Goal: Task Accomplishment & Management: Use online tool/utility

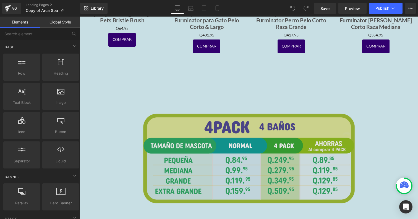
scroll to position [1164, 0]
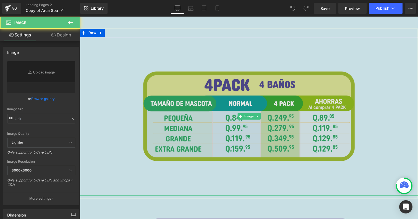
click at [249, 132] on img at bounding box center [249, 116] width 237 height 159
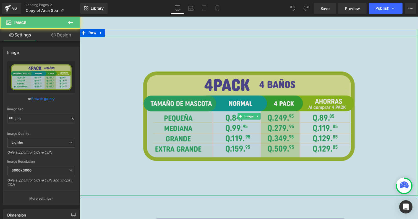
click at [249, 181] on img at bounding box center [249, 116] width 237 height 159
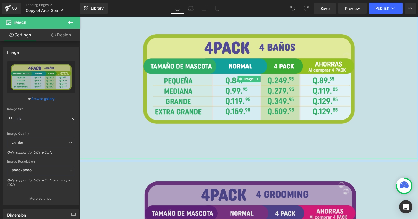
scroll to position [1205, 0]
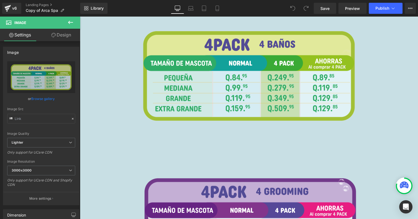
click at [69, 25] on icon at bounding box center [70, 22] width 7 height 7
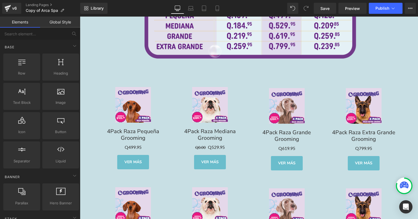
scroll to position [1357, 0]
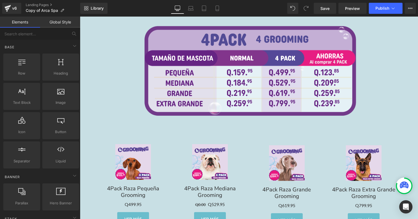
click at [105, 149] on link "Sale Off" at bounding box center [132, 162] width 71 height 36
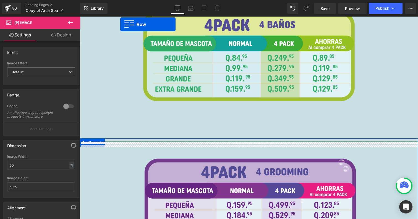
scroll to position [1180, 0]
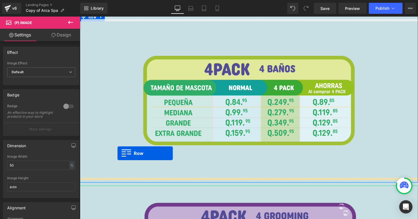
drag, startPoint x: 96, startPoint y: 138, endPoint x: 118, endPoint y: 154, distance: 26.7
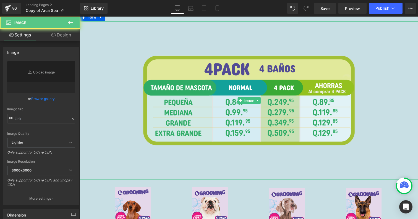
click at [118, 154] on div at bounding box center [249, 100] width 338 height 159
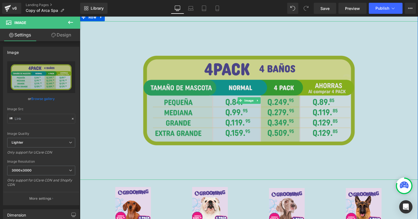
click at [209, 126] on img at bounding box center [249, 100] width 237 height 159
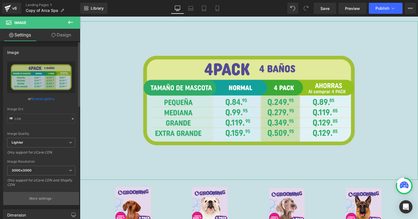
scroll to position [98, 0]
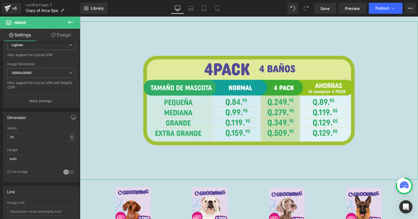
click at [58, 38] on link "Design" at bounding box center [61, 35] width 40 height 12
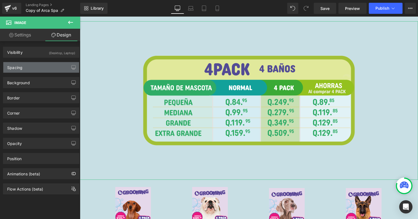
click at [36, 69] on div "Spacing" at bounding box center [41, 67] width 76 height 11
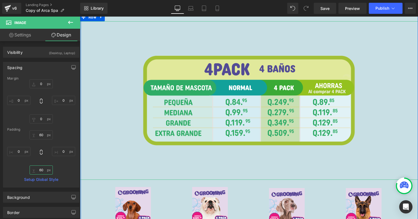
click at [46, 173] on input "60" at bounding box center [41, 170] width 23 height 9
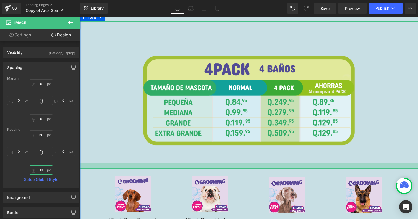
type input "0"
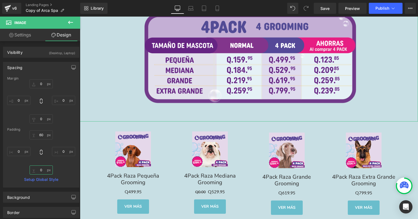
scroll to position [1522, 0]
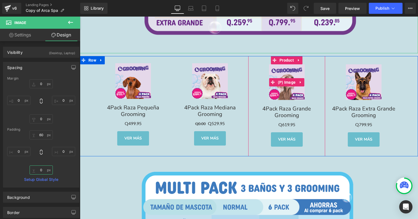
click at [275, 83] on span at bounding box center [272, 82] width 7 height 8
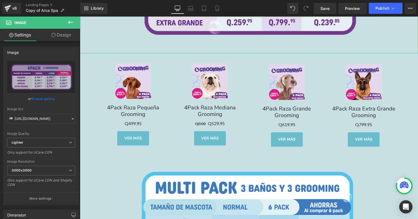
click at [57, 31] on link "Design" at bounding box center [61, 35] width 40 height 12
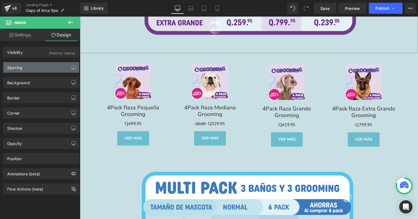
click at [47, 72] on div "Spacing" at bounding box center [41, 67] width 76 height 11
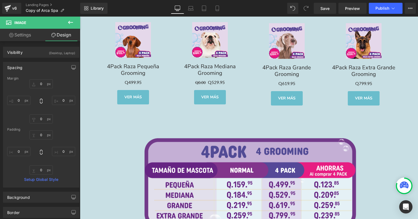
scroll to position [1248, 0]
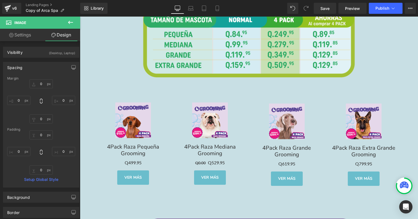
click at [159, 125] on link "Sale Off" at bounding box center [132, 121] width 71 height 36
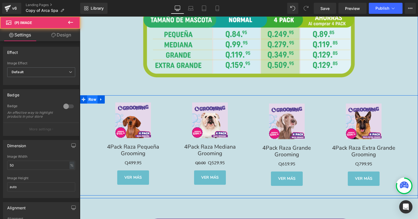
click at [87, 97] on span "Row" at bounding box center [92, 99] width 11 height 8
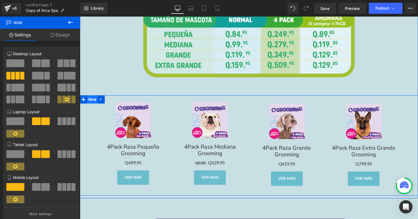
click at [92, 97] on span "Row" at bounding box center [92, 99] width 11 height 8
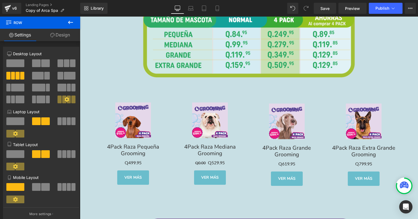
click at [68, 20] on icon at bounding box center [70, 22] width 7 height 7
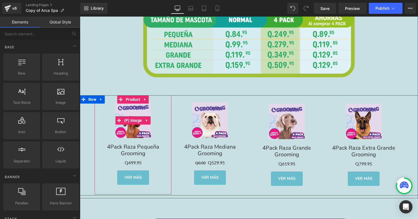
click at [129, 129] on img at bounding box center [133, 121] width 36 height 36
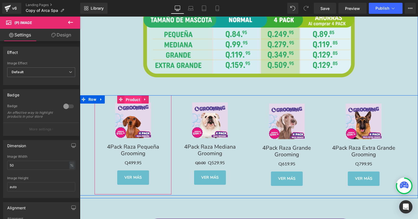
click at [133, 99] on span "Product" at bounding box center [132, 100] width 17 height 8
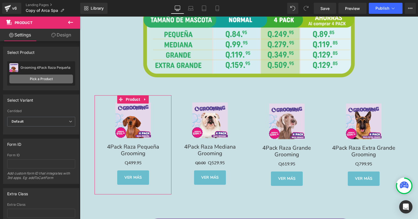
click at [56, 78] on link "Pick a Product" at bounding box center [41, 79] width 64 height 9
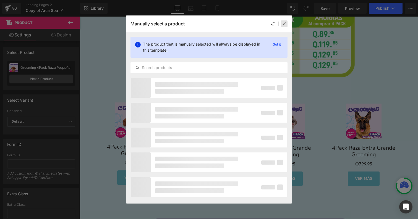
click at [287, 24] on div at bounding box center [284, 23] width 7 height 7
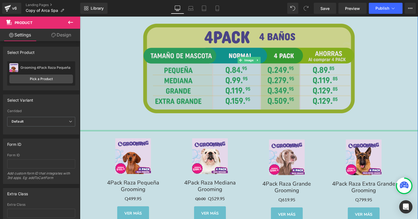
scroll to position [1207, 0]
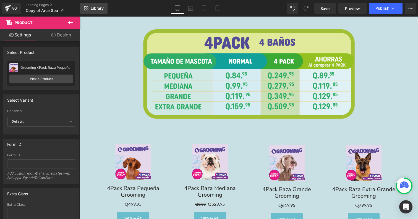
click at [92, 8] on span "Library" at bounding box center [97, 8] width 13 height 5
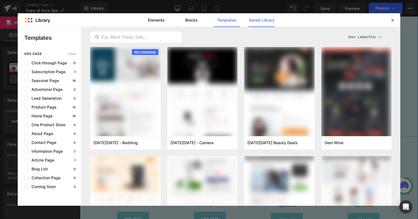
click at [259, 18] on link "Saved Library" at bounding box center [262, 20] width 26 height 14
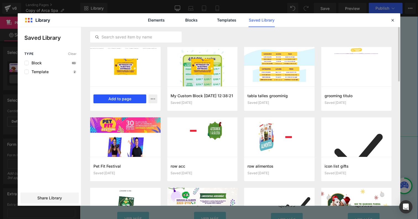
click at [129, 101] on button "Add to page" at bounding box center [120, 99] width 53 height 9
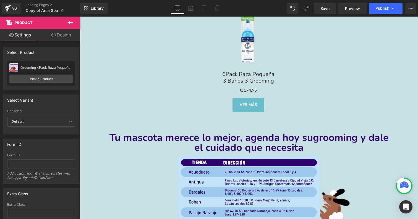
scroll to position [2458, 0]
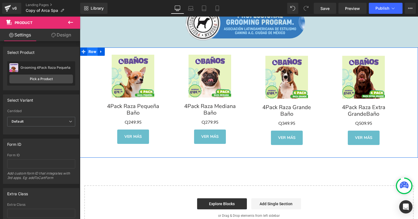
click at [95, 51] on span "Row" at bounding box center [92, 52] width 11 height 8
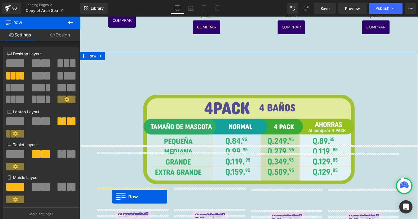
scroll to position [1213, 0]
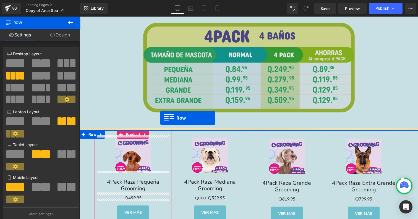
drag, startPoint x: 95, startPoint y: 51, endPoint x: 160, endPoint y: 118, distance: 93.9
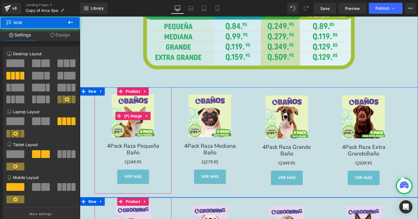
scroll to position [1329, 0]
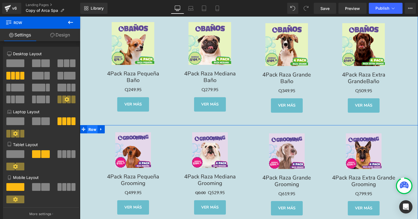
click at [92, 130] on span "Row" at bounding box center [92, 130] width 11 height 8
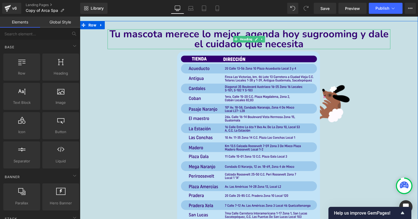
scroll to position [2078, 0]
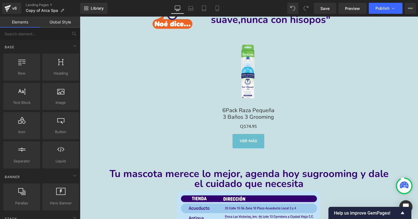
click at [194, 147] on div "VER MÁS" at bounding box center [248, 141] width 302 height 17
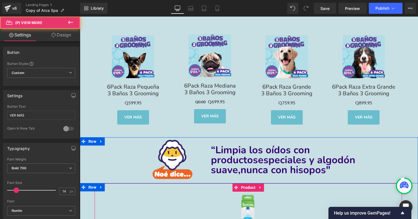
scroll to position [1774, 0]
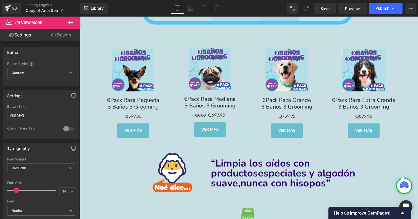
click at [68, 21] on icon at bounding box center [70, 22] width 7 height 7
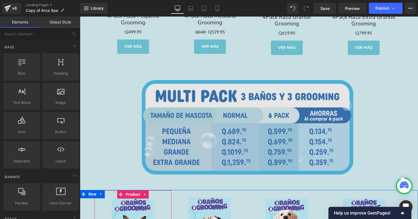
scroll to position [1622, 0]
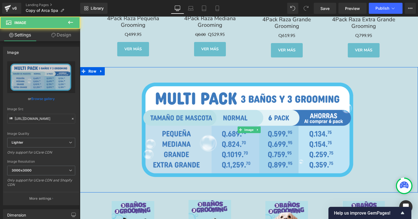
click at [113, 102] on div at bounding box center [249, 130] width 338 height 126
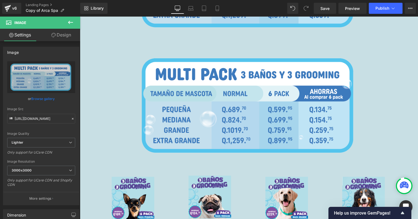
scroll to position [1773, 0]
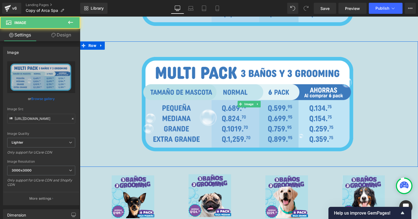
click at [126, 64] on div at bounding box center [249, 104] width 338 height 126
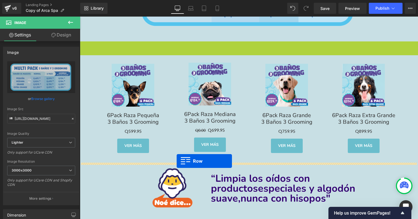
drag, startPoint x: 92, startPoint y: 43, endPoint x: 177, endPoint y: 161, distance: 145.6
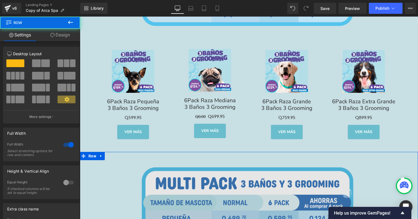
click at [182, 171] on img at bounding box center [249, 215] width 237 height 126
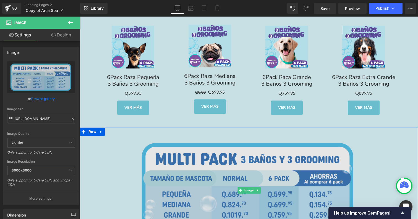
scroll to position [1840, 0]
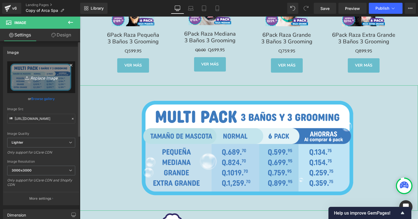
click at [32, 78] on icon "Replace Image" at bounding box center [41, 77] width 44 height 7
type input "C:\fakepath\huellitas_Artboard 2 copy 7 copia 2.svg"
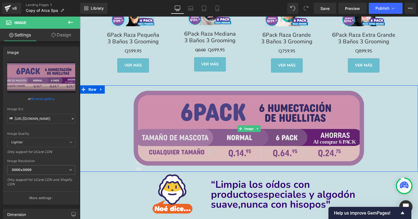
click at [169, 109] on img at bounding box center [249, 128] width 237 height 87
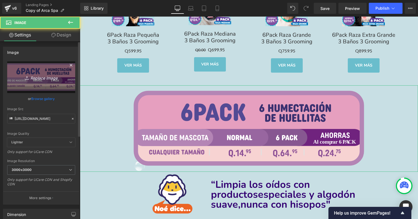
click at [41, 80] on icon "Replace Image" at bounding box center [41, 77] width 44 height 7
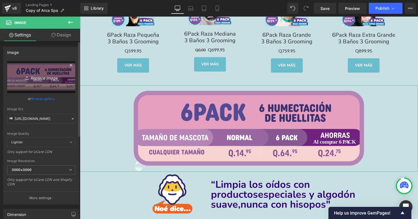
type input "C:\fakepath\rosa_Artboard 2 copy 7 copia 2.svg"
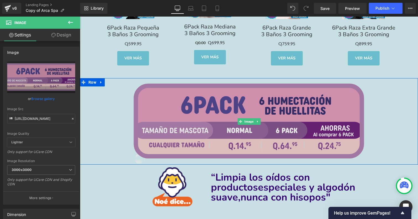
scroll to position [1849, 0]
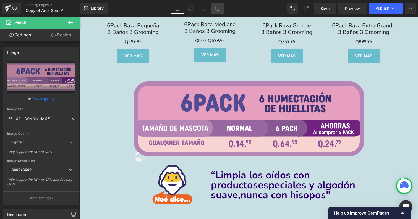
click at [221, 9] on link "Mobile" at bounding box center [217, 8] width 13 height 11
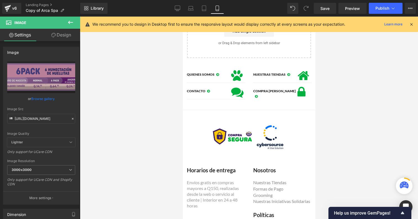
scroll to position [3891, 0]
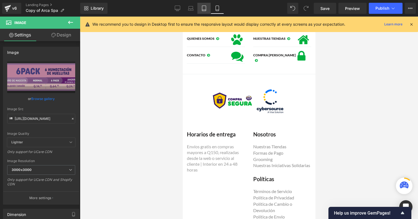
click at [201, 7] on icon at bounding box center [204, 9] width 6 height 6
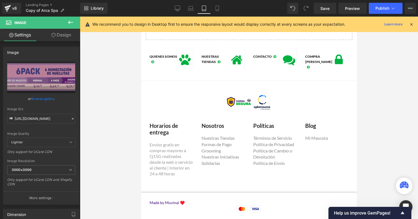
scroll to position [0, 0]
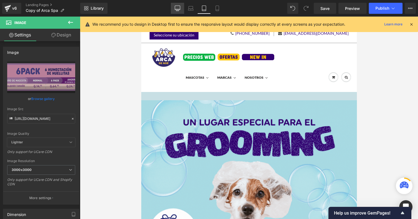
click at [181, 8] on link "Desktop" at bounding box center [177, 8] width 13 height 11
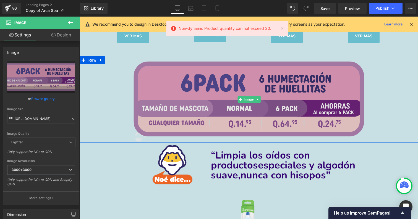
scroll to position [1892, 0]
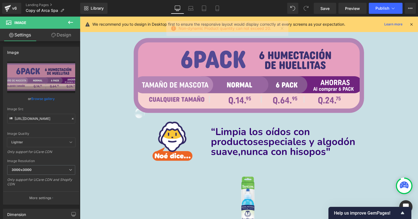
click at [68, 22] on icon at bounding box center [70, 22] width 7 height 7
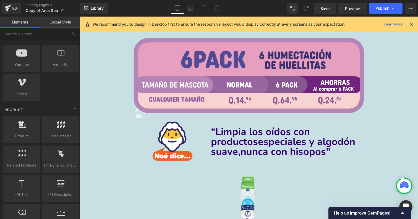
scroll to position [386, 0]
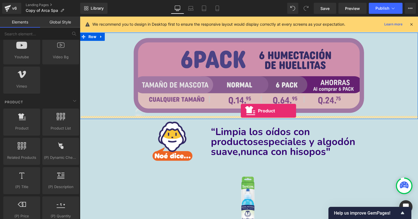
drag, startPoint x: 105, startPoint y: 134, endPoint x: 241, endPoint y: 111, distance: 138.1
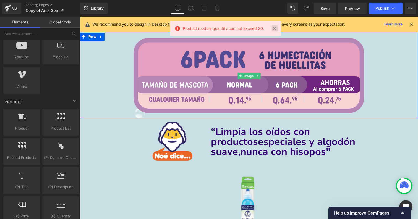
click at [274, 27] on link at bounding box center [275, 28] width 6 height 6
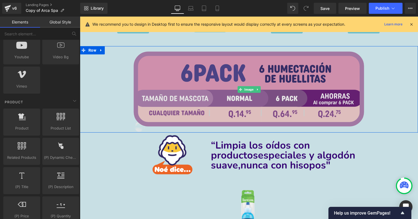
scroll to position [1867, 0]
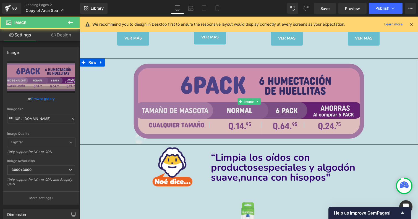
click at [266, 104] on img at bounding box center [249, 101] width 237 height 87
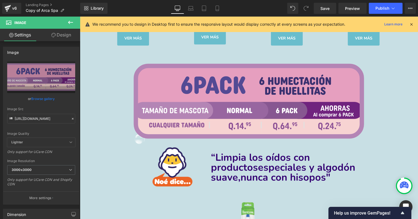
click at [72, 21] on icon at bounding box center [70, 22] width 7 height 7
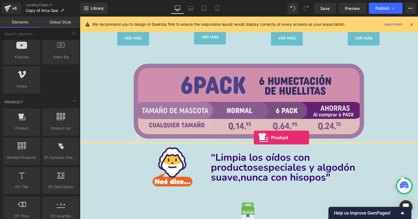
drag, startPoint x: 104, startPoint y: 139, endPoint x: 254, endPoint y: 138, distance: 150.2
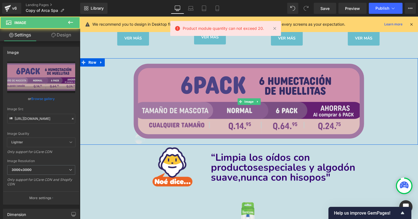
click at [254, 138] on img at bounding box center [249, 101] width 237 height 87
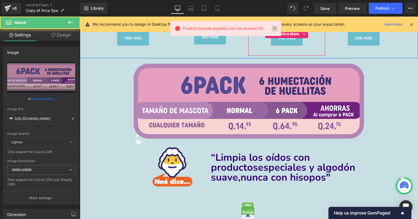
click at [275, 26] on link at bounding box center [275, 28] width 6 height 6
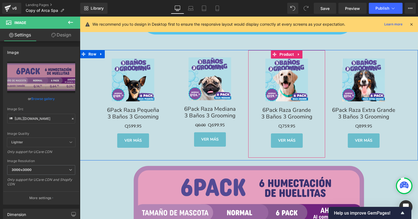
scroll to position [1849, 0]
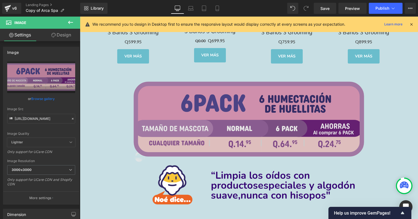
click at [307, 147] on img at bounding box center [249, 119] width 237 height 87
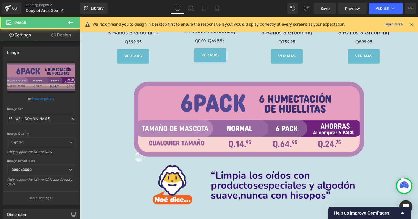
click at [72, 16] on div "v6 Landing Pages Copy of Arca Spa" at bounding box center [40, 8] width 80 height 17
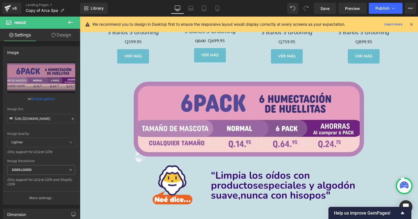
click at [71, 20] on icon at bounding box center [70, 22] width 7 height 7
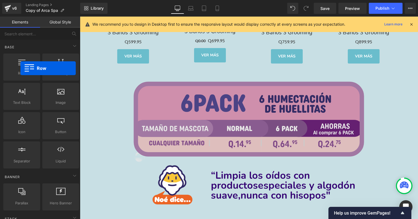
scroll to position [0, 0]
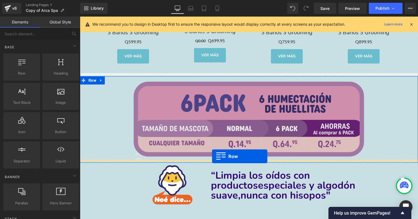
drag, startPoint x: 100, startPoint y: 85, endPoint x: 212, endPoint y: 157, distance: 132.8
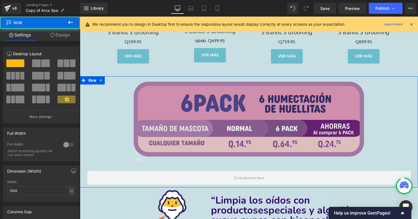
click at [215, 159] on div "Image" at bounding box center [249, 119] width 338 height 87
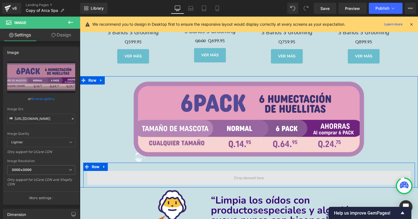
click at [201, 177] on span at bounding box center [249, 178] width 324 height 14
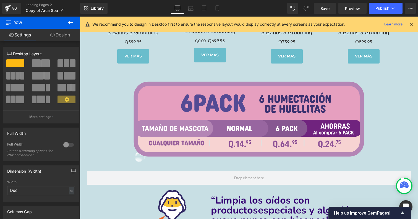
click at [69, 22] on icon at bounding box center [70, 22] width 5 height 3
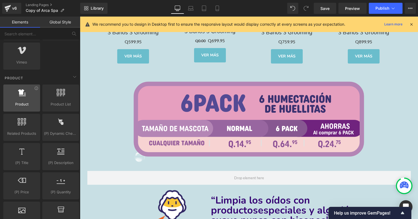
scroll to position [412, 0]
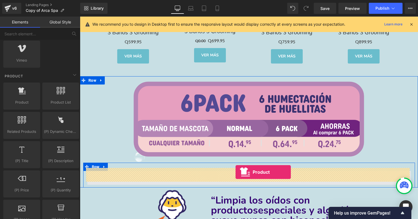
drag, startPoint x: 102, startPoint y: 107, endPoint x: 236, endPoint y: 172, distance: 148.4
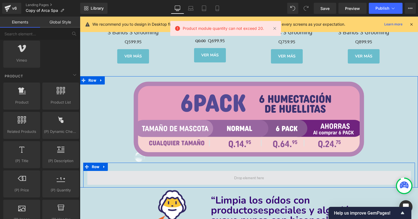
click at [236, 174] on span at bounding box center [249, 178] width 34 height 8
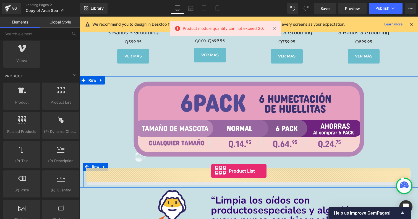
drag, startPoint x: 150, startPoint y: 116, endPoint x: 213, endPoint y: 173, distance: 85.2
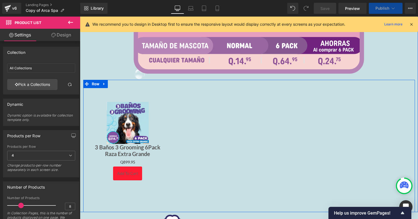
scroll to position [1933, 0]
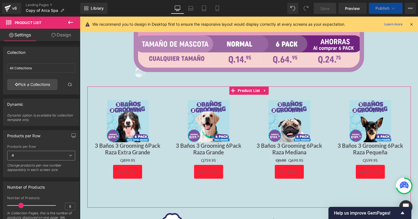
click at [24, 153] on span "4" at bounding box center [41, 156] width 68 height 10
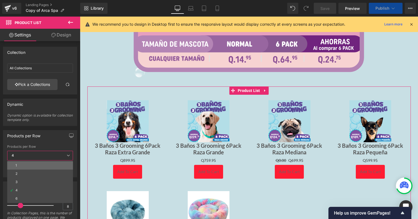
click at [32, 163] on li "1" at bounding box center [40, 166] width 66 height 8
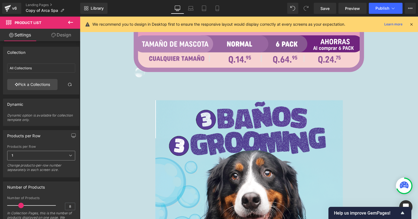
scroll to position [39, 0]
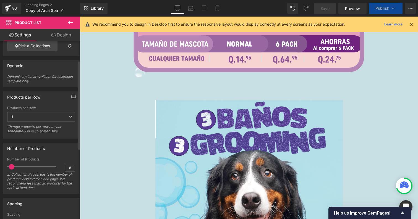
drag, startPoint x: 20, startPoint y: 168, endPoint x: 11, endPoint y: 168, distance: 8.9
click at [11, 168] on span at bounding box center [12, 167] width 6 height 6
click at [10, 168] on span at bounding box center [10, 167] width 6 height 6
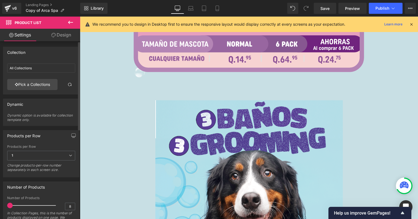
scroll to position [0, 0]
click at [41, 84] on link "Pick a Collections" at bounding box center [32, 84] width 50 height 11
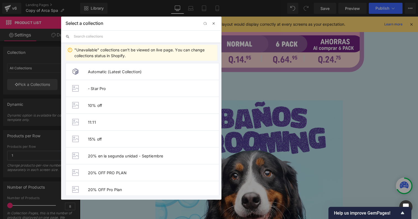
click at [212, 24] on span "button" at bounding box center [214, 23] width 4 height 4
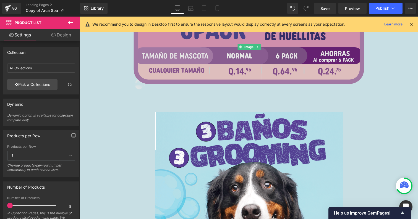
scroll to position [1989, 0]
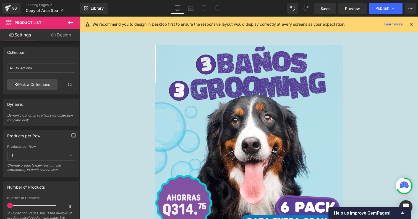
click at [234, 61] on img at bounding box center [249, 139] width 188 height 188
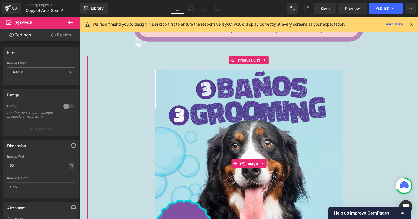
scroll to position [1962, 0]
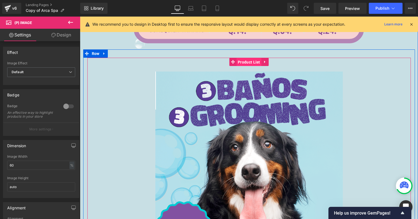
click at [238, 62] on span "Product List" at bounding box center [249, 62] width 25 height 8
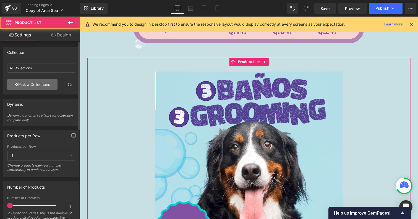
click at [38, 81] on link "Pick a Collections" at bounding box center [32, 84] width 50 height 11
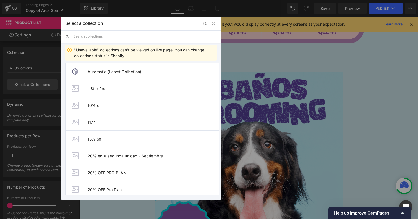
click at [98, 38] on input "text" at bounding box center [145, 36] width 143 height 12
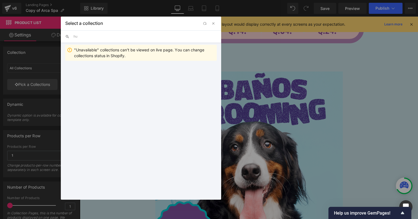
type input "h"
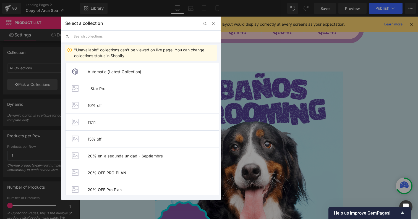
click at [214, 21] on button "button" at bounding box center [213, 23] width 7 height 7
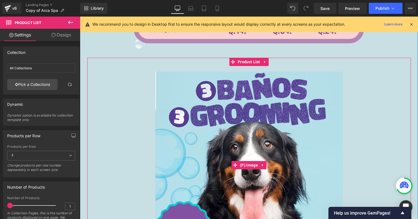
click at [224, 122] on img at bounding box center [249, 166] width 188 height 188
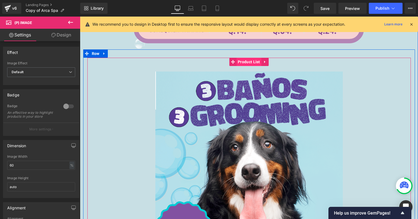
click at [244, 58] on span "Product List" at bounding box center [249, 62] width 25 height 8
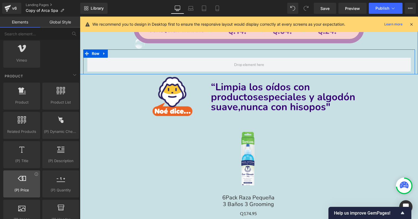
scroll to position [421, 0]
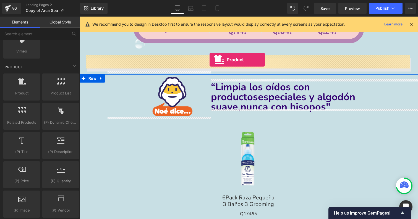
drag, startPoint x: 103, startPoint y: 100, endPoint x: 210, endPoint y: 60, distance: 114.5
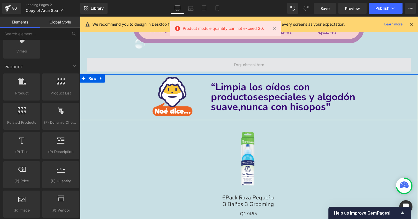
click at [210, 60] on span at bounding box center [249, 65] width 324 height 14
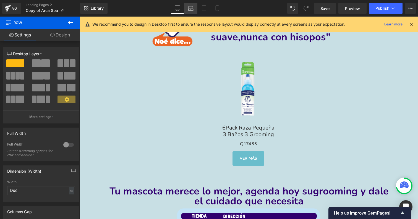
click at [186, 7] on link "Laptop" at bounding box center [190, 8] width 13 height 11
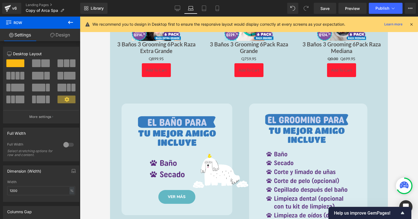
scroll to position [422, 0]
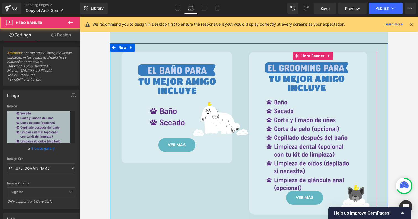
click at [273, 124] on div "VER MÁS Button" at bounding box center [313, 137] width 128 height 170
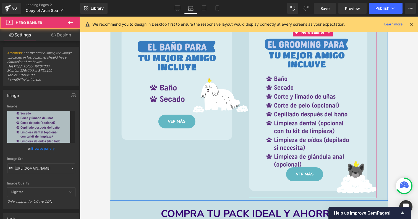
scroll to position [452, 0]
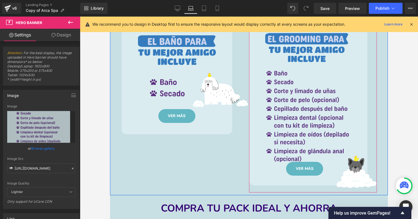
click at [302, 171] on link "VER MÁS" at bounding box center [304, 169] width 37 height 14
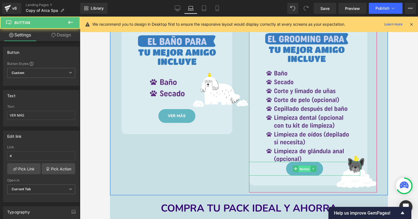
drag, startPoint x: 308, startPoint y: 168, endPoint x: 195, endPoint y: 64, distance: 153.5
click at [308, 168] on span "Button" at bounding box center [305, 169] width 12 height 7
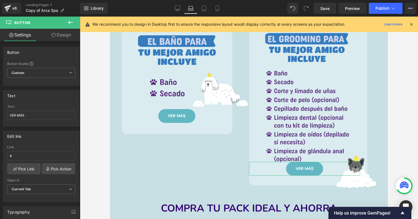
click at [66, 35] on link "Design" at bounding box center [61, 35] width 40 height 12
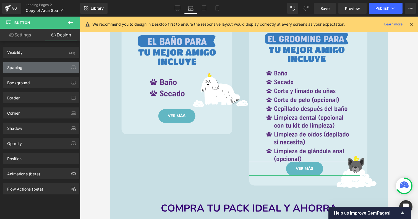
click at [41, 71] on div "Spacing" at bounding box center [41, 67] width 76 height 11
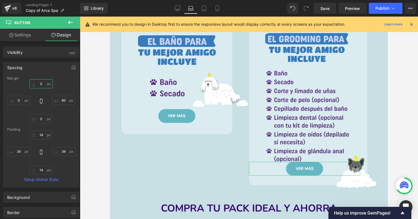
click at [43, 84] on input "text" at bounding box center [41, 83] width 23 height 9
type input "0"
click at [38, 113] on div "0" at bounding box center [41, 101] width 68 height 44
click at [44, 121] on input "text" at bounding box center [41, 119] width 23 height 9
type input "-20"
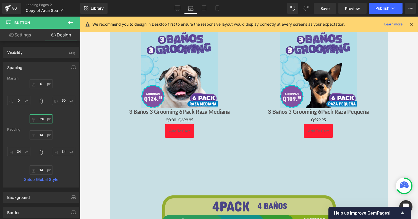
scroll to position [1057, 0]
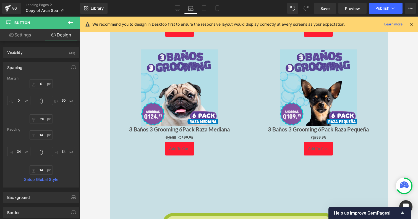
click at [255, 156] on div "Sale Off (P) Image 3 Baños 3 Grooming 6Pack Raza Pequeña (P) Title Q0 Q599.95 (…" at bounding box center [318, 103] width 139 height 119
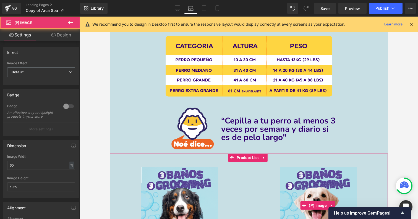
click at [262, 194] on div "Sale Off" at bounding box center [319, 206] width 128 height 77
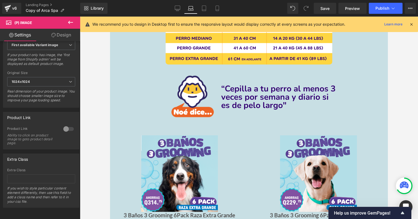
scroll to position [230, 0]
click at [72, 22] on icon at bounding box center [70, 22] width 7 height 7
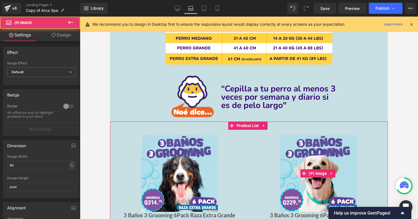
click at [282, 149] on img at bounding box center [318, 174] width 77 height 77
click at [246, 123] on span "Product List" at bounding box center [247, 126] width 25 height 8
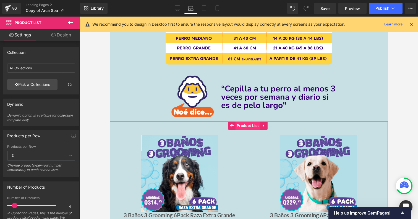
click at [248, 126] on span "Product List" at bounding box center [247, 126] width 25 height 8
click at [35, 90] on link "Pick a Collections" at bounding box center [32, 84] width 50 height 11
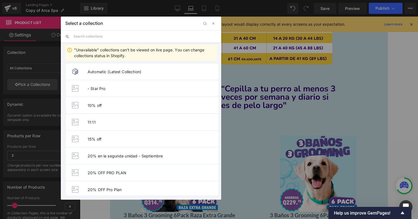
click at [120, 36] on input "text" at bounding box center [145, 36] width 143 height 12
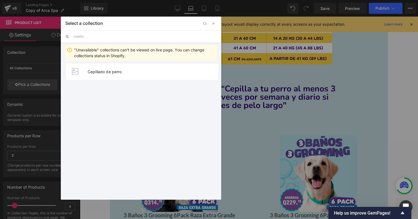
type input "cepillo"
drag, startPoint x: 120, startPoint y: 36, endPoint x: 128, endPoint y: 73, distance: 37.7
click at [128, 73] on span "Cepillado de perro" at bounding box center [153, 71] width 131 height 5
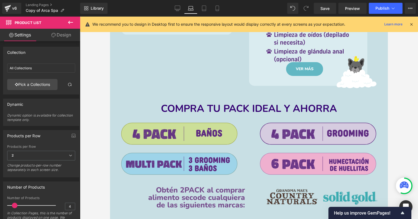
scroll to position [538, 0]
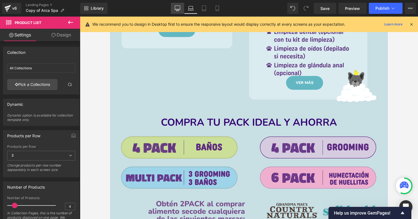
click at [177, 9] on icon at bounding box center [178, 9] width 6 height 6
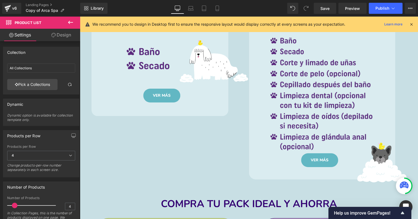
scroll to position [0, 0]
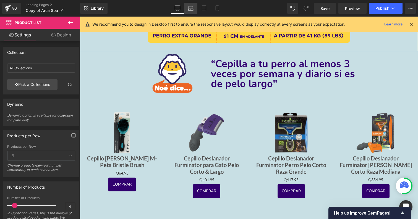
click at [193, 7] on icon at bounding box center [191, 7] width 4 height 2
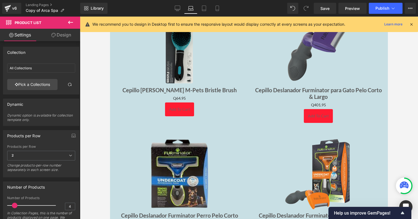
scroll to position [855, 0]
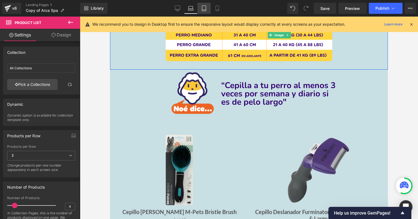
click at [199, 7] on link "Tablet" at bounding box center [204, 8] width 13 height 11
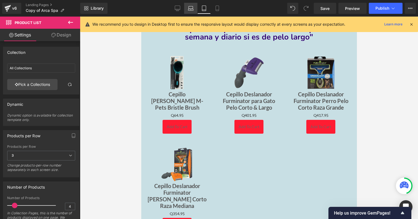
click at [194, 7] on link "Laptop" at bounding box center [190, 8] width 13 height 11
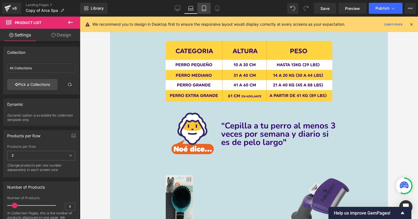
click at [203, 13] on link "Tablet" at bounding box center [204, 8] width 13 height 11
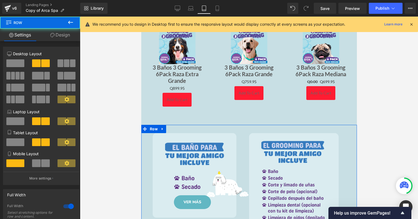
click at [280, 131] on div "VER MÁS Button Hero Banner VER MÁS Button Hero Banner Row" at bounding box center [249, 195] width 216 height 140
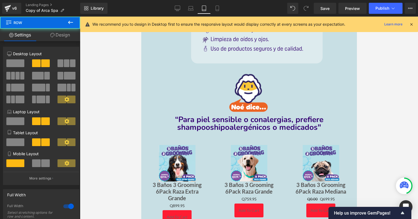
scroll to position [334, 0]
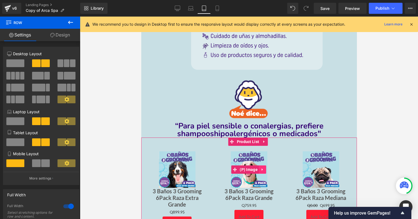
click at [259, 166] on link at bounding box center [262, 170] width 7 height 8
click at [246, 142] on span "Product List" at bounding box center [247, 142] width 25 height 8
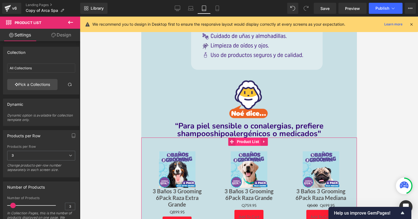
click at [249, 143] on span "Product List" at bounding box center [247, 142] width 25 height 8
click at [40, 90] on link "Pick a Collections" at bounding box center [32, 84] width 50 height 11
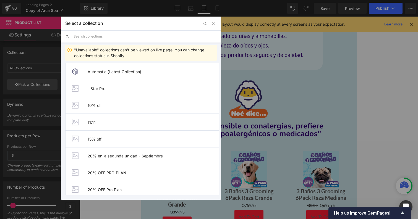
click at [110, 38] on input "text" at bounding box center [145, 36] width 143 height 12
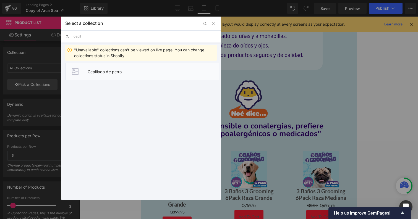
type input "cepil"
click at [120, 73] on span "Cepillado de perro" at bounding box center [153, 71] width 131 height 5
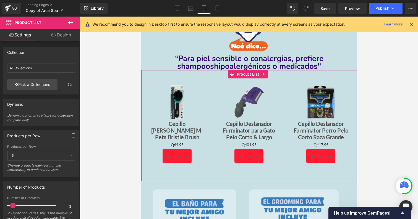
scroll to position [412, 0]
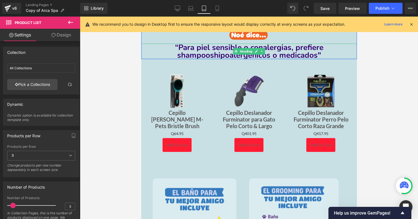
click at [199, 47] on span "“Para piel sensible o con" at bounding box center [219, 47] width 88 height 11
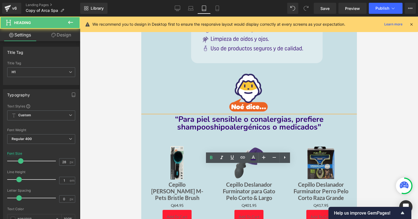
scroll to position [279, 0]
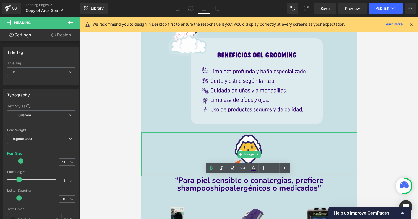
click at [181, 140] on div at bounding box center [249, 155] width 216 height 44
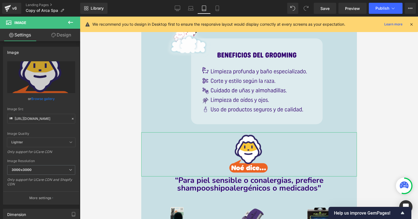
click at [66, 35] on link "Design" at bounding box center [61, 35] width 40 height 12
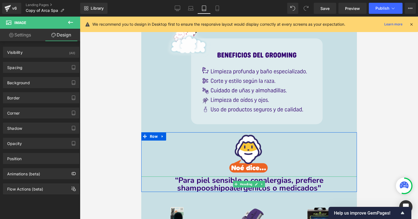
click at [175, 181] on span "“Para piel sensible o con" at bounding box center [219, 180] width 88 height 11
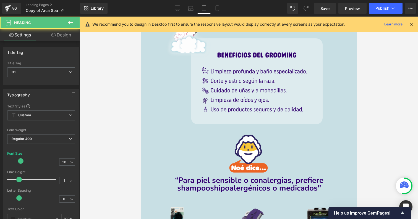
click at [62, 34] on link "Design" at bounding box center [61, 35] width 40 height 12
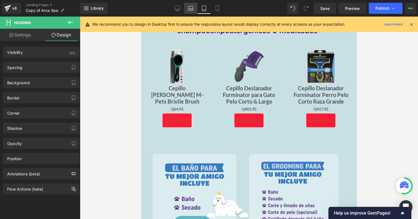
click at [190, 9] on icon at bounding box center [191, 9] width 6 height 6
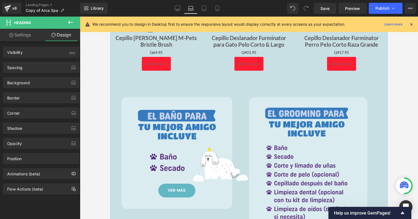
scroll to position [365, 0]
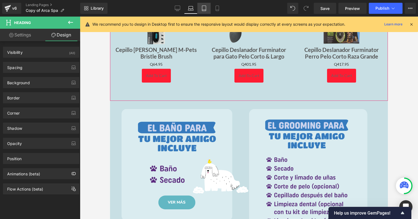
click at [203, 5] on link "Tablet" at bounding box center [204, 8] width 13 height 11
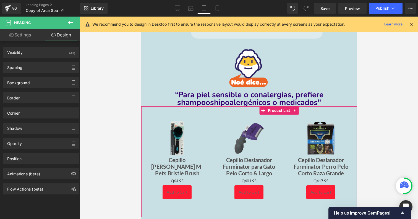
scroll to position [455, 0]
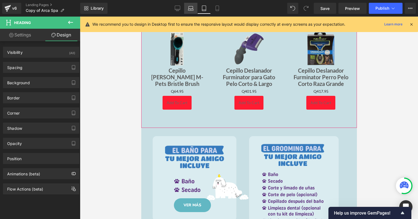
click at [192, 3] on link "Laptop" at bounding box center [190, 8] width 13 height 11
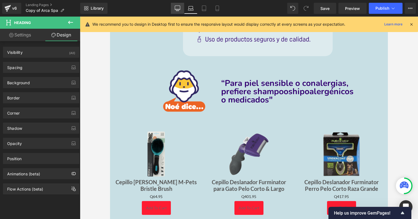
click at [183, 6] on link "Desktop" at bounding box center [177, 8] width 13 height 11
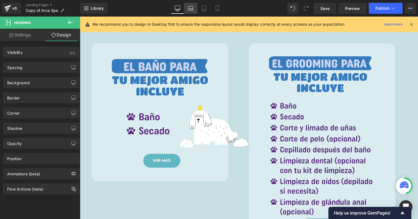
click at [193, 10] on icon at bounding box center [191, 9] width 6 height 6
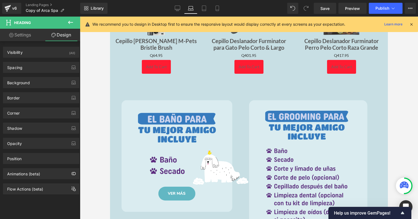
scroll to position [319, 0]
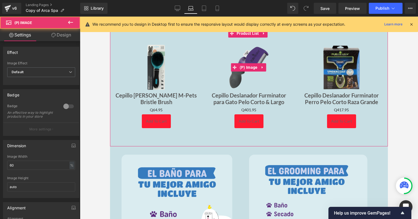
click at [216, 87] on div "Sale Off" at bounding box center [249, 67] width 82 height 49
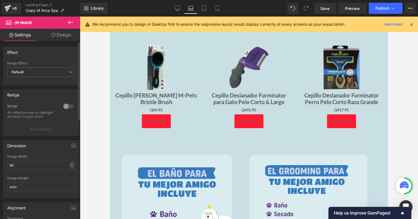
scroll to position [0, 0]
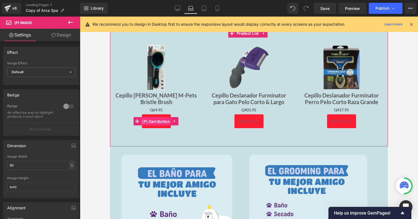
click at [160, 123] on span "(P) Cart Button" at bounding box center [156, 122] width 30 height 8
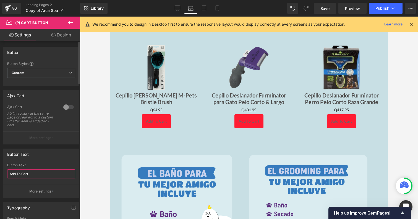
drag, startPoint x: 45, startPoint y: 174, endPoint x: 5, endPoint y: 173, distance: 39.6
click at [5, 173] on div "Add To Cart Button Text Add To Cart More settings" at bounding box center [41, 181] width 76 height 35
type input "COMPRAR"
click at [181, 4] on link "Desktop" at bounding box center [177, 8] width 13 height 11
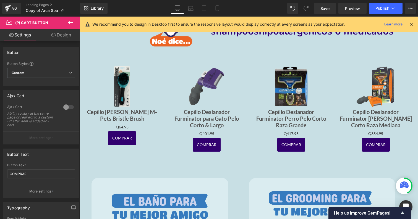
scroll to position [335, 0]
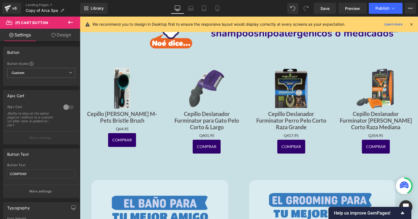
click at [122, 142] on span "(P) Cart Button" at bounding box center [122, 140] width 24 height 7
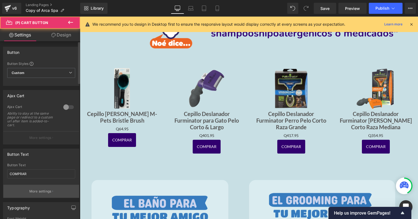
scroll to position [16, 0]
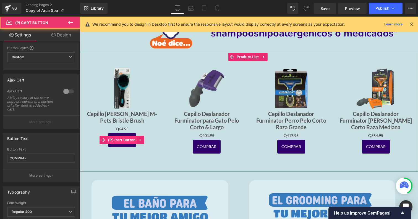
click at [123, 138] on div "COMPRAR (P) Cart Button" at bounding box center [122, 140] width 74 height 17
click at [116, 138] on span "(P) Cart Button" at bounding box center [122, 140] width 30 height 8
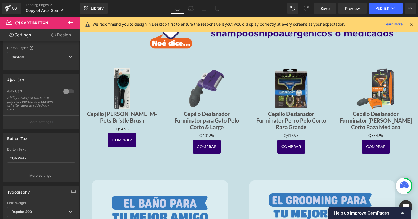
click at [57, 33] on link "Design" at bounding box center [61, 35] width 40 height 12
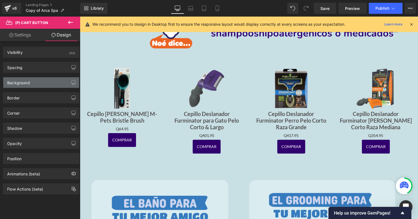
click at [50, 85] on div "Background" at bounding box center [41, 82] width 76 height 11
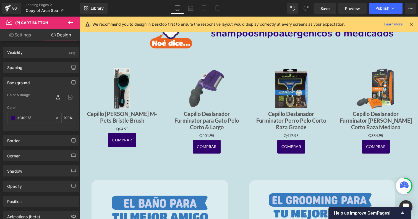
drag, startPoint x: 38, startPoint y: 118, endPoint x: 5, endPoint y: 118, distance: 33.5
click at [5, 118] on div "Color & Image color Color #31006f 100 % Image Replace Image Upload image or Bro…" at bounding box center [41, 111] width 76 height 39
click at [191, 10] on icon at bounding box center [190, 10] width 5 height 2
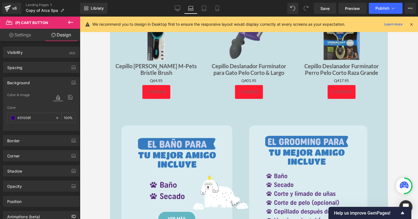
scroll to position [364, 0]
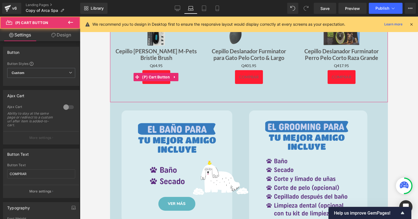
click at [161, 83] on div "COMPRAR" at bounding box center [157, 77] width 82 height 17
click at [161, 70] on button "COMPRAR" at bounding box center [156, 77] width 28 height 14
click at [161, 74] on span "(P) Cart Button" at bounding box center [156, 77] width 30 height 8
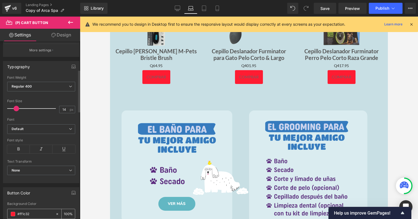
scroll to position [164, 0]
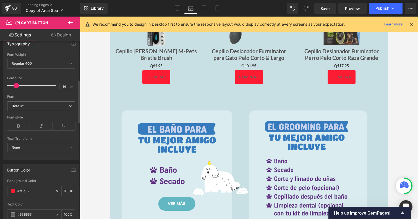
drag, startPoint x: 38, startPoint y: 192, endPoint x: 5, endPoint y: 192, distance: 33.5
click at [5, 192] on div "#ff1c32 Background Color #ff1c32 100 % #666666 Text Color #666666 100 % 0 Hover…" at bounding box center [41, 208] width 76 height 59
paste input "31006f"
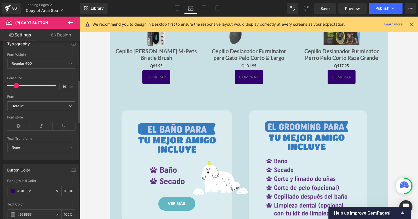
scroll to position [193, 0]
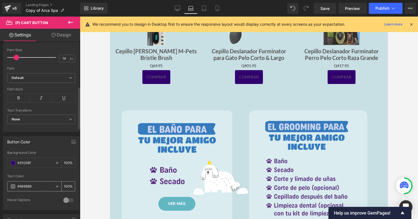
type input "#31006f"
click at [12, 186] on span at bounding box center [13, 187] width 4 height 4
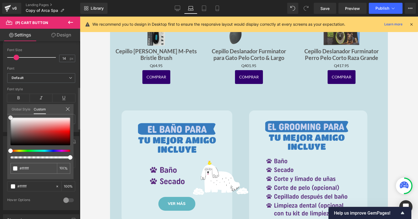
drag, startPoint x: 23, startPoint y: 124, endPoint x: 5, endPoint y: 79, distance: 49.3
click at [5, 132] on div "Button Color #ff1c32 Background Color #31006f 100 % #666666 Text Color #666666 …" at bounding box center [41, 171] width 83 height 78
click at [151, 100] on div at bounding box center [249, 118] width 278 height 203
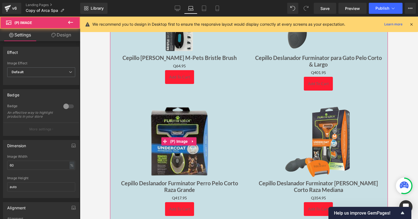
click at [177, 125] on img at bounding box center [179, 141] width 77 height 77
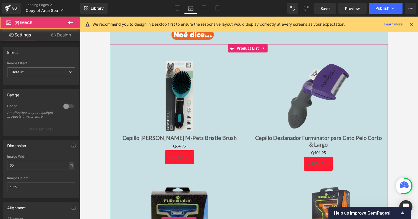
scroll to position [902, 0]
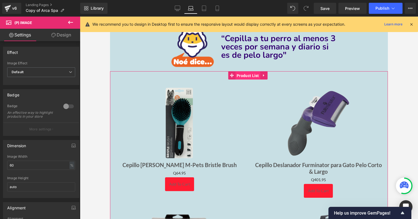
drag, startPoint x: 251, startPoint y: 74, endPoint x: 200, endPoint y: 134, distance: 78.3
click at [251, 74] on span "Product List" at bounding box center [247, 76] width 25 height 8
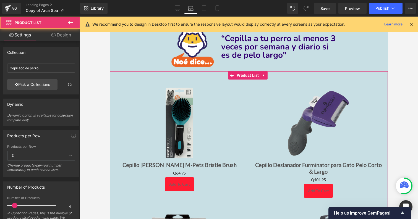
scroll to position [15, 0]
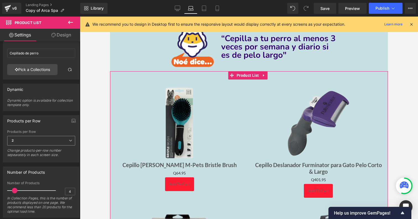
click at [22, 140] on span "2" at bounding box center [41, 141] width 68 height 10
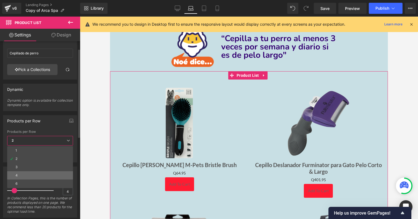
click at [31, 174] on li "4" at bounding box center [40, 176] width 66 height 8
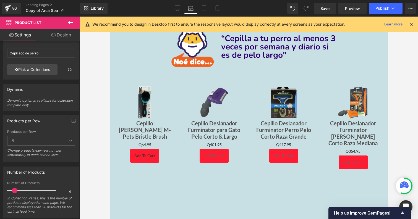
click at [147, 148] on div "Add To Cart (P) Cart Button" at bounding box center [145, 156] width 58 height 17
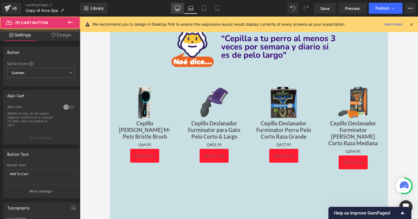
click at [178, 7] on icon at bounding box center [178, 9] width 6 height 6
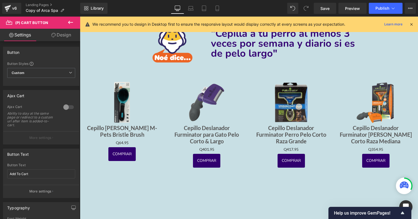
scroll to position [1026, 0]
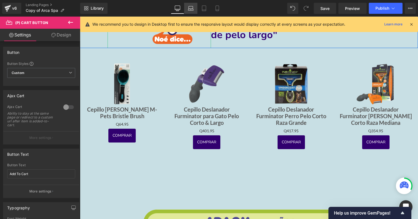
click at [191, 6] on icon at bounding box center [191, 9] width 6 height 6
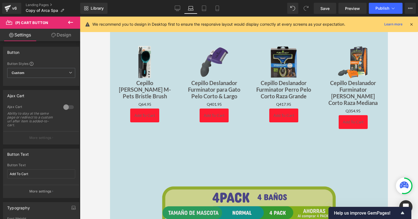
scroll to position [949, 0]
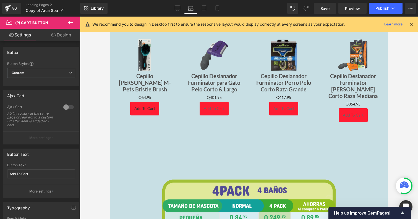
click at [149, 104] on button "Add To Cart" at bounding box center [144, 109] width 29 height 14
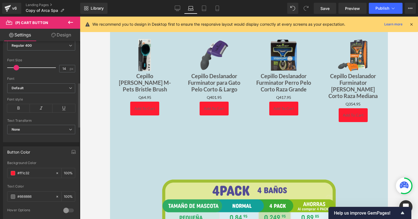
scroll to position [185, 0]
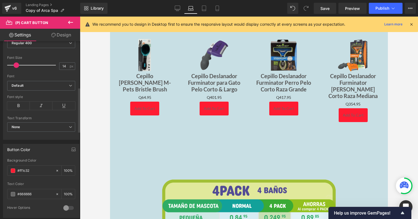
drag, startPoint x: 33, startPoint y: 172, endPoint x: 5, endPoint y: 167, distance: 29.1
click at [5, 167] on div "#ff1c32 Background Color #ff1c32 100 % #333333 Text Color #333333 100 % 0 Hover…" at bounding box center [41, 188] width 76 height 59
paste input "31006f"
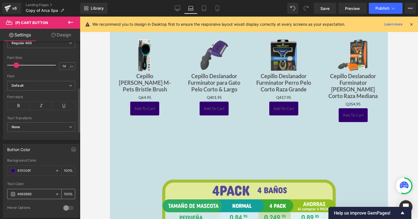
click at [11, 194] on span at bounding box center [13, 194] width 4 height 4
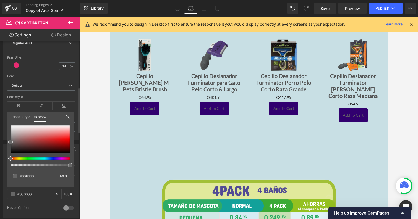
type input "#31006f"
drag, startPoint x: 30, startPoint y: 141, endPoint x: 51, endPoint y: 95, distance: 49.5
click at [5, 140] on div "Button Color #ff1c32 Background Color #31006f 100 % #333333 Text Color #333333 …" at bounding box center [41, 179] width 83 height 78
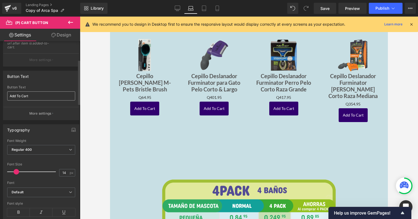
scroll to position [74, 0]
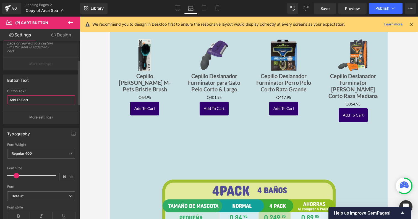
drag, startPoint x: 41, startPoint y: 102, endPoint x: 5, endPoint y: 97, distance: 36.8
click at [5, 97] on div "Add To Cart Button Text Add To Cart More settings" at bounding box center [41, 106] width 76 height 35
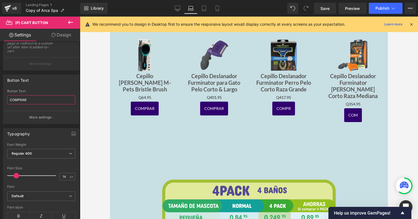
type input "COMPRAR"
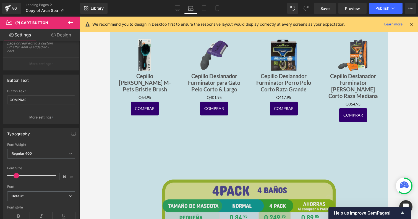
click at [221, 158] on img at bounding box center [249, 209] width 195 height 120
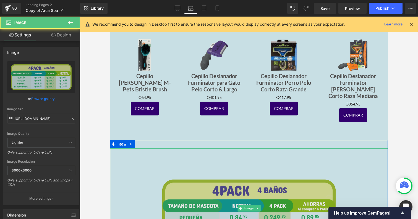
click at [252, 159] on img at bounding box center [249, 209] width 195 height 120
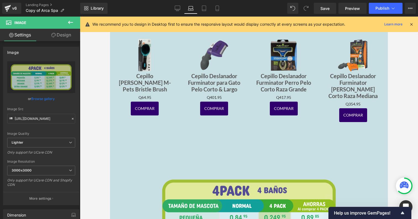
click at [64, 35] on link "Design" at bounding box center [61, 35] width 40 height 12
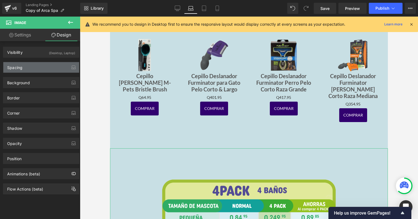
click at [41, 69] on div "Spacing" at bounding box center [41, 67] width 76 height 11
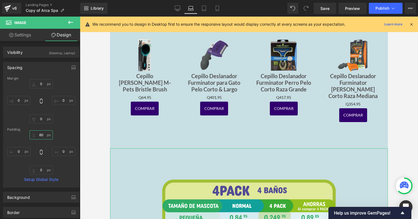
click at [45, 133] on input "60" at bounding box center [41, 135] width 23 height 9
type input "6"
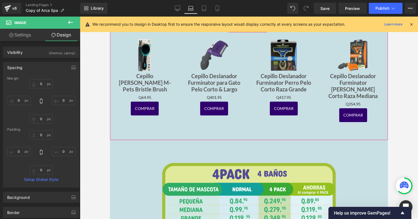
click at [185, 116] on div "Sale Off (P) Image Cepillo Deslanador Furminator para Gato Pelo Corto & Largo (…" at bounding box center [214, 77] width 69 height 90
click at [230, 96] on div "Q0 Q401.95" at bounding box center [214, 98] width 58 height 6
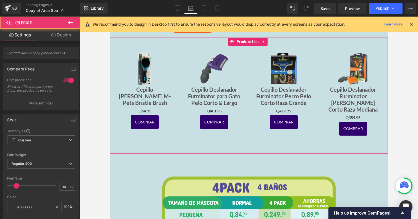
scroll to position [937, 0]
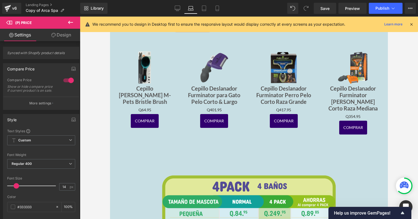
click at [70, 29] on link "Design" at bounding box center [61, 35] width 40 height 12
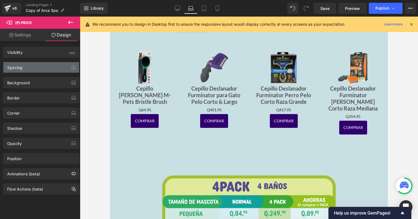
click at [57, 66] on div "Spacing" at bounding box center [41, 67] width 76 height 11
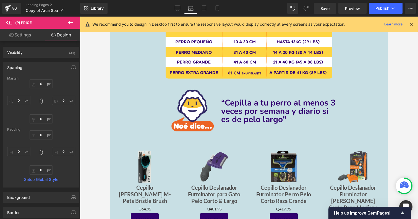
click at [252, 149] on div "Sale Off (P) Image Cepillo Deslanador Furminator Perro Pelo Corto Raza Grande (…" at bounding box center [283, 189] width 69 height 90
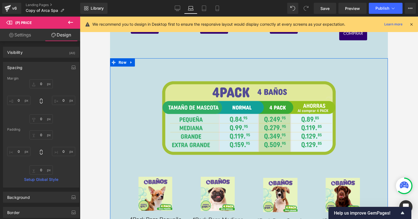
click at [277, 58] on div "Image NaNpx Sale Off (P) Image 4Pack Raza Pequeña Baño Text Block Q0 Q249.95 (P…" at bounding box center [249, 166] width 278 height 216
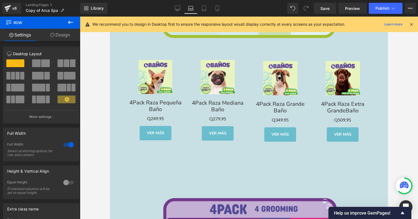
scroll to position [1191, 0]
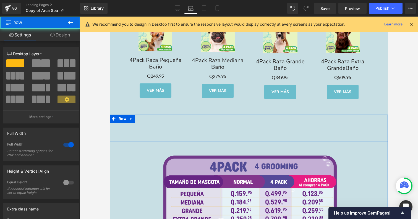
click at [258, 123] on div "Image Image Image Image Row Image Image Row Row" at bounding box center [249, 128] width 278 height 27
click at [187, 128] on div "Image Image Image Image Row Image Image Row Row" at bounding box center [249, 128] width 278 height 27
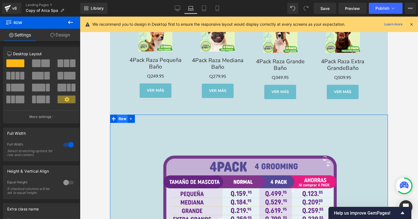
click at [120, 115] on span "Row" at bounding box center [122, 119] width 11 height 8
click at [58, 30] on link "Design" at bounding box center [60, 35] width 40 height 12
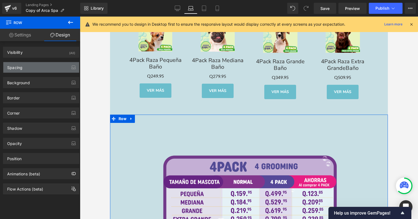
click at [55, 63] on div "Spacing" at bounding box center [41, 67] width 76 height 11
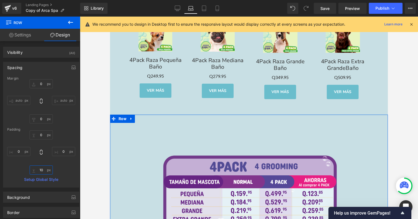
click at [46, 171] on input "10" at bounding box center [41, 170] width 23 height 9
type input "0"
click at [122, 115] on span "Row" at bounding box center [122, 119] width 11 height 8
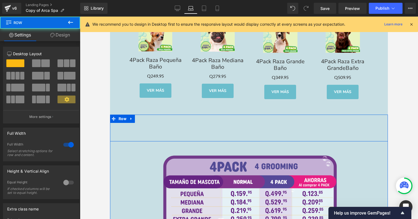
click at [128, 126] on div "Image Image Image Image Row Image Image Row Row" at bounding box center [249, 128] width 278 height 27
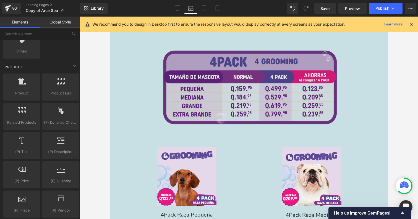
click at [163, 123] on img at bounding box center [249, 88] width 195 height 103
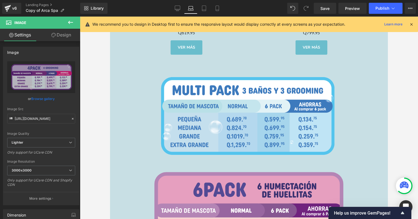
scroll to position [1731, 0]
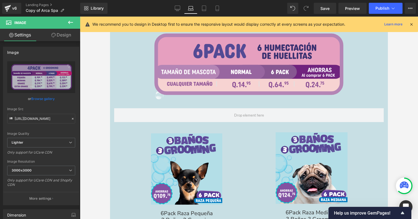
click at [174, 155] on div "Sale Off (P) Image" at bounding box center [186, 169] width 119 height 71
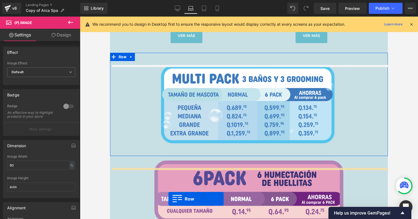
scroll to position [1687, 0]
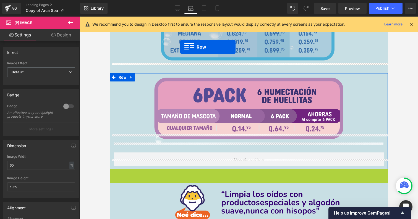
drag, startPoint x: 123, startPoint y: 121, endPoint x: 180, endPoint y: 47, distance: 93.0
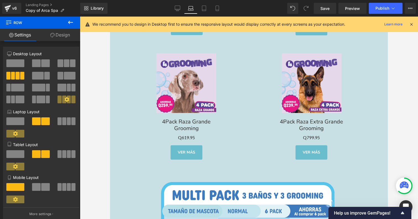
scroll to position [1488, 0]
click at [178, 7] on icon at bounding box center [178, 9] width 6 height 6
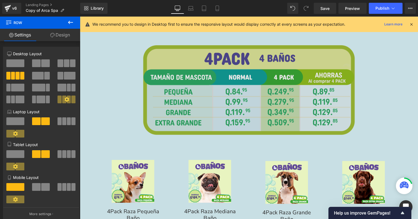
scroll to position [1168, 0]
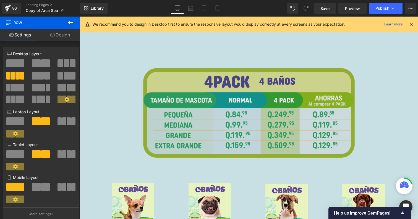
click at [234, 122] on img at bounding box center [249, 105] width 237 height 142
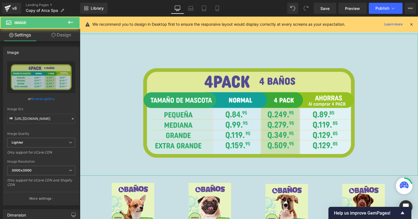
click at [67, 37] on link "Design" at bounding box center [61, 35] width 40 height 12
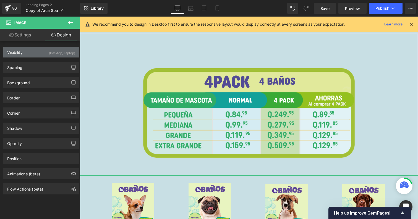
click at [69, 51] on div "(Desktop, Laptop)" at bounding box center [62, 51] width 26 height 9
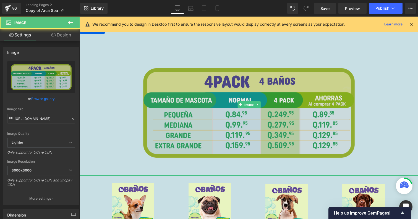
drag, startPoint x: 193, startPoint y: 80, endPoint x: 262, endPoint y: 21, distance: 91.0
click at [193, 80] on img at bounding box center [249, 105] width 237 height 142
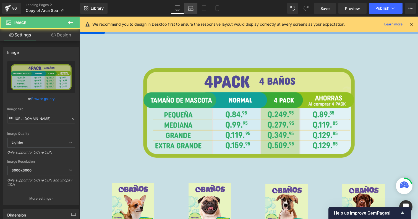
click at [187, 5] on link "Laptop" at bounding box center [190, 8] width 13 height 11
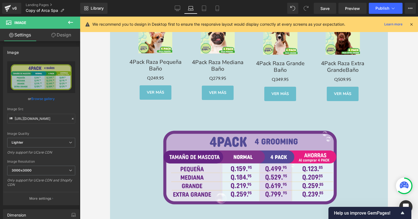
scroll to position [1228, 0]
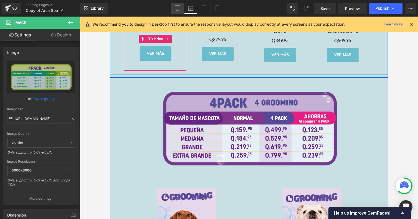
click at [179, 9] on icon at bounding box center [178, 9] width 6 height 6
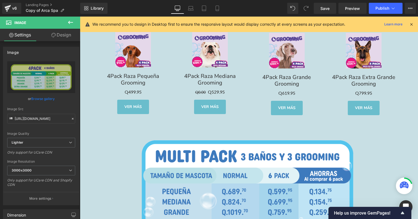
scroll to position [1644, 0]
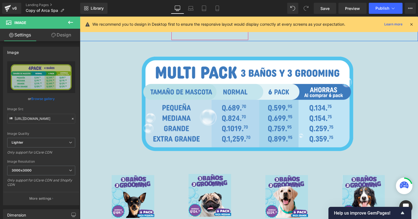
click at [190, 14] on div "Library Desktop Desktop Laptop Tablet Mobile Save Preview Publish Scheduled Vie…" at bounding box center [249, 8] width 338 height 17
click at [190, 5] on link "Laptop" at bounding box center [190, 8] width 13 height 11
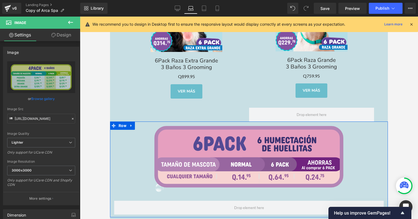
scroll to position [1958, 0]
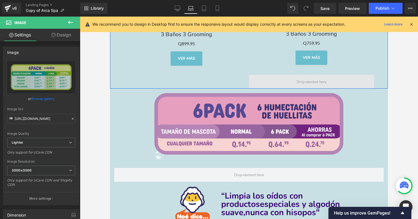
click at [293, 75] on span at bounding box center [311, 82] width 125 height 14
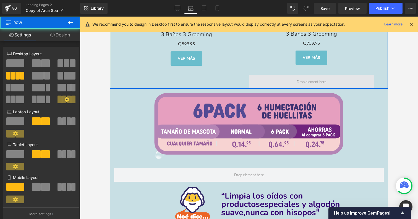
click at [290, 75] on span at bounding box center [311, 82] width 125 height 14
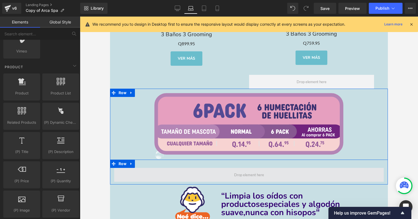
click at [241, 171] on span at bounding box center [249, 175] width 34 height 8
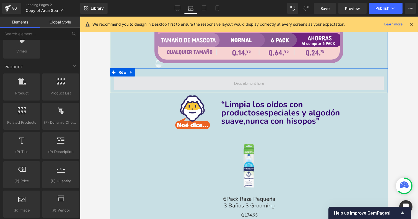
scroll to position [2086, 0]
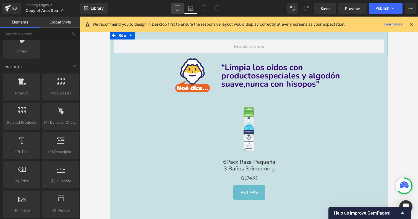
click at [179, 8] on icon at bounding box center [178, 9] width 6 height 6
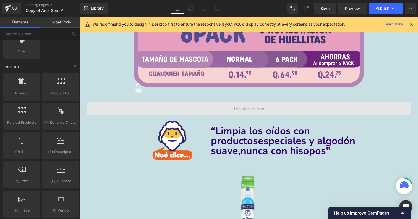
scroll to position [1921, 0]
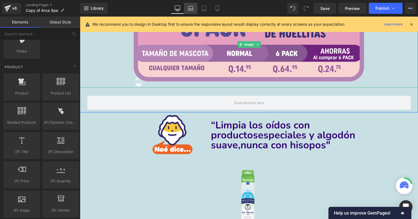
click at [190, 9] on icon at bounding box center [191, 9] width 6 height 6
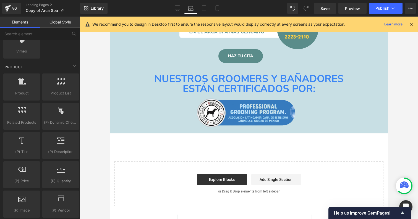
scroll to position [2575, 0]
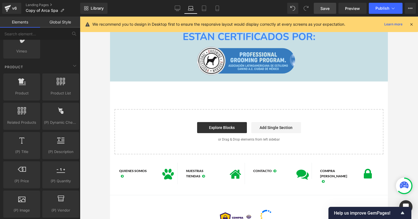
click at [329, 6] on span "Save" at bounding box center [325, 9] width 9 height 6
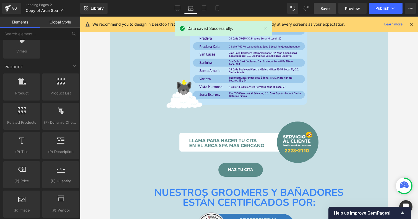
scroll to position [2395, 0]
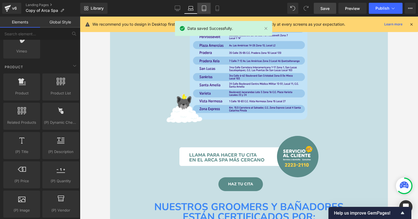
click at [205, 8] on icon at bounding box center [204, 9] width 6 height 6
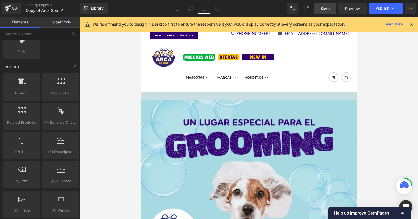
scroll to position [0, 0]
click at [190, 9] on icon at bounding box center [190, 10] width 5 height 2
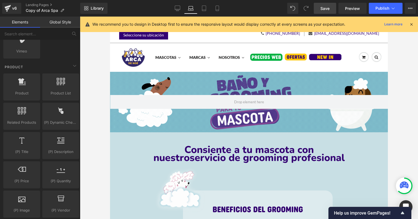
drag, startPoint x: 207, startPoint y: 10, endPoint x: 121, endPoint y: 12, distance: 85.3
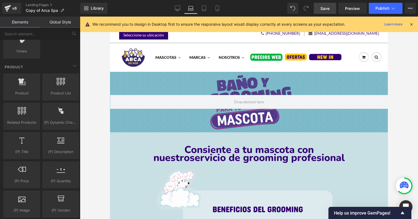
click at [207, 10] on icon at bounding box center [204, 9] width 6 height 6
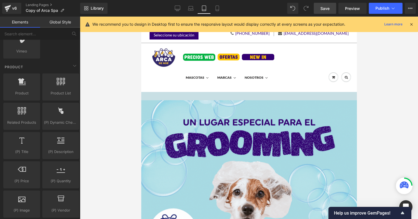
scroll to position [75, 0]
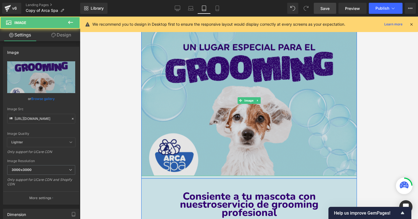
click at [304, 72] on img at bounding box center [249, 100] width 216 height 151
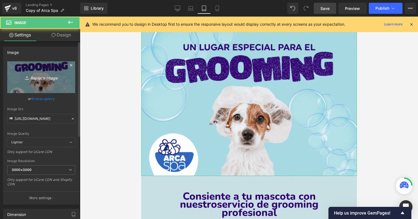
click at [49, 81] on link "Replace Image" at bounding box center [41, 77] width 68 height 32
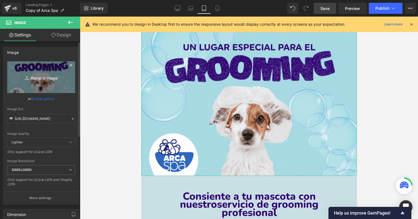
type input "C:\fakepath\2.gif"
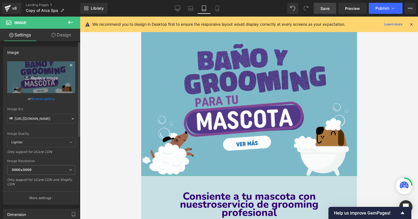
click at [39, 74] on icon "Replace Image" at bounding box center [41, 77] width 44 height 7
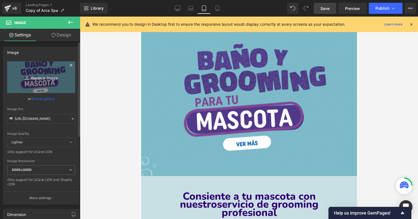
type input "C:\fakepath\1.gif"
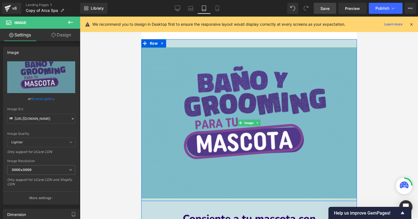
scroll to position [51, 0]
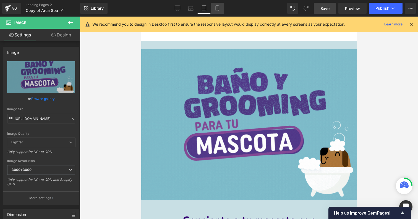
click at [217, 6] on icon at bounding box center [218, 9] width 6 height 6
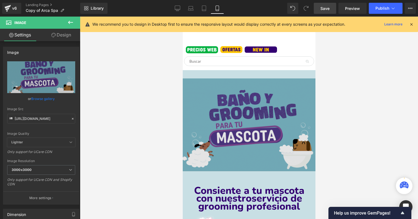
scroll to position [72, 0]
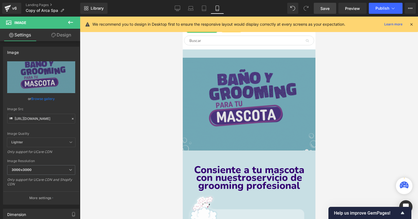
click at [232, 93] on img at bounding box center [249, 100] width 133 height 101
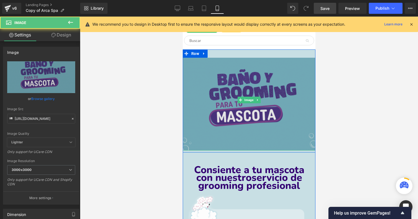
click at [250, 53] on img at bounding box center [249, 100] width 133 height 101
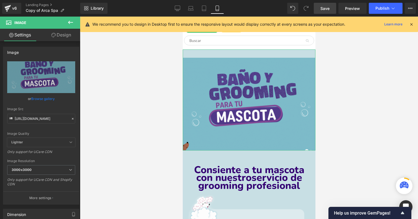
click at [60, 40] on link "Design" at bounding box center [61, 35] width 40 height 12
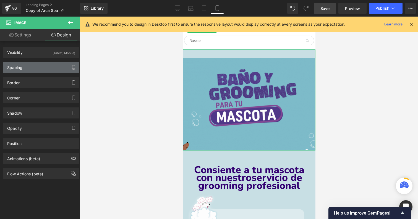
click at [47, 68] on div "Spacing" at bounding box center [41, 67] width 76 height 11
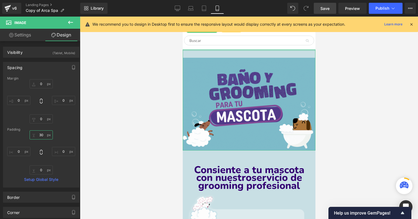
click at [45, 136] on input "30" at bounding box center [41, 135] width 23 height 9
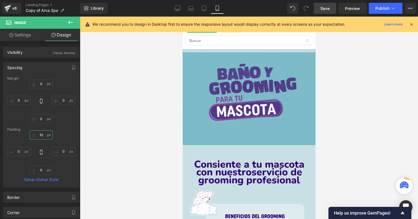
type input "0"
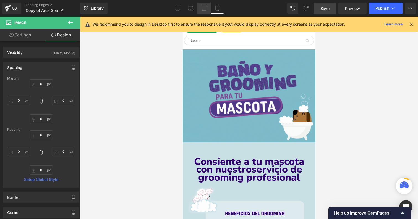
click at [204, 8] on icon at bounding box center [204, 9] width 6 height 6
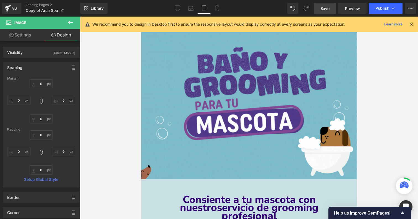
scroll to position [51, 0]
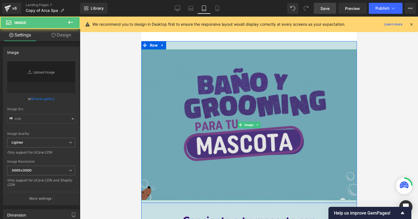
click at [232, 66] on img at bounding box center [249, 125] width 216 height 151
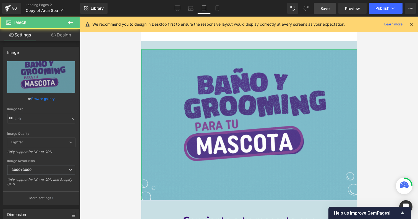
click at [52, 36] on icon at bounding box center [53, 35] width 4 height 4
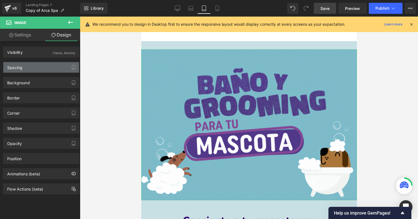
click at [41, 66] on div "Spacing" at bounding box center [41, 67] width 76 height 11
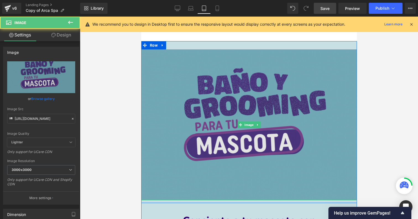
click at [206, 108] on img at bounding box center [249, 125] width 216 height 151
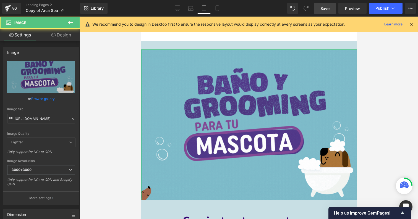
click at [65, 40] on link "Design" at bounding box center [61, 35] width 40 height 12
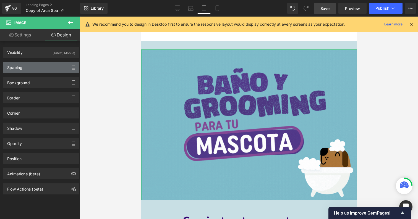
click at [51, 67] on div "Spacing" at bounding box center [41, 67] width 76 height 11
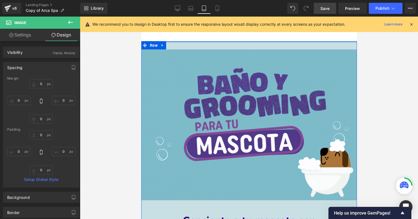
click at [198, 40] on link "MASCOTAS" at bounding box center [197, 27] width 32 height 28
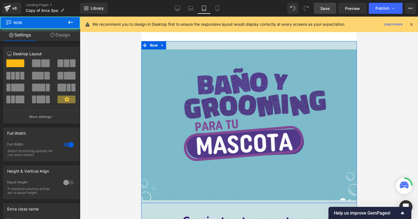
click at [198, 46] on div "Image Row" at bounding box center [249, 122] width 216 height 162
click at [66, 33] on link "Design" at bounding box center [60, 35] width 40 height 12
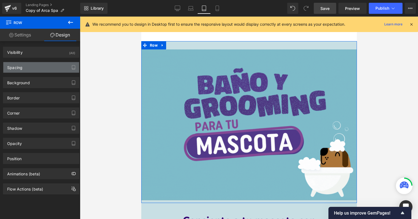
click at [57, 68] on div "Spacing" at bounding box center [41, 67] width 76 height 11
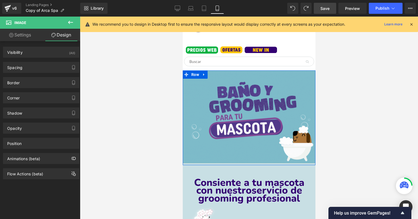
click at [329, 10] on span "Save" at bounding box center [325, 9] width 9 height 6
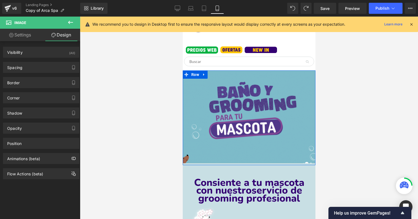
click at [204, 15] on div "Library Mobile Desktop Laptop Tablet Mobile Save Preview Publish Scheduled View…" at bounding box center [249, 8] width 338 height 17
click at [204, 10] on icon at bounding box center [204, 10] width 4 height 0
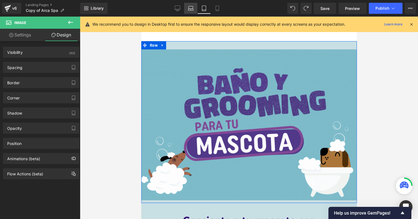
click at [192, 8] on icon at bounding box center [191, 9] width 6 height 6
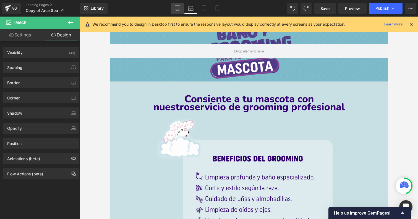
click at [177, 9] on icon at bounding box center [178, 9] width 6 height 6
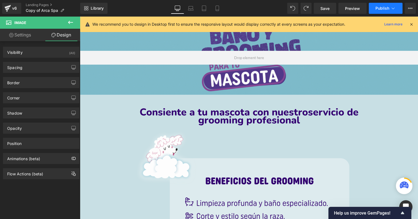
click at [383, 8] on span "Publish" at bounding box center [383, 8] width 14 height 4
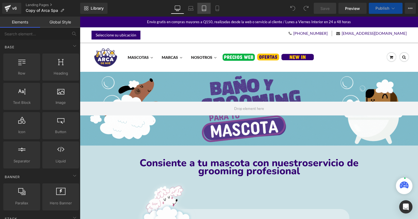
click at [206, 6] on icon at bounding box center [204, 8] width 4 height 5
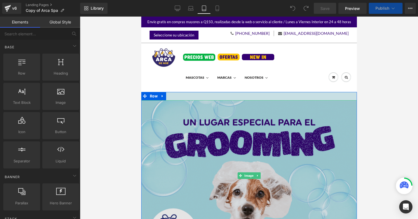
click at [225, 134] on img at bounding box center [249, 175] width 216 height 151
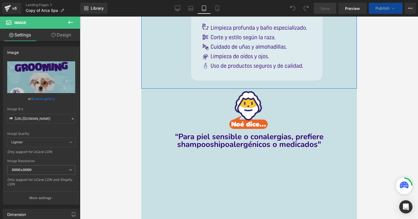
scroll to position [535, 0]
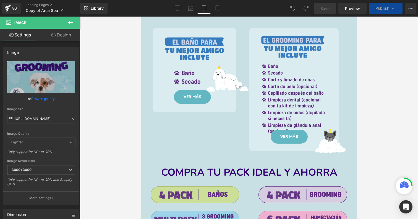
click at [193, 14] on div "Library Tablet Desktop Laptop Tablet Mobile Save Preview Publish Scheduled View…" at bounding box center [249, 8] width 338 height 17
click at [191, 11] on icon at bounding box center [191, 9] width 6 height 6
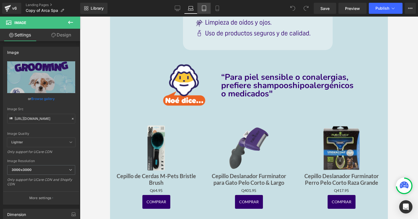
scroll to position [237, 0]
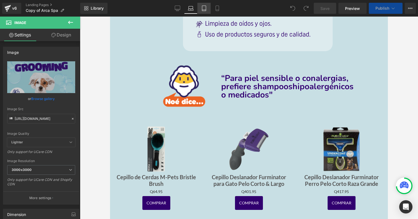
click at [205, 9] on icon at bounding box center [204, 9] width 6 height 6
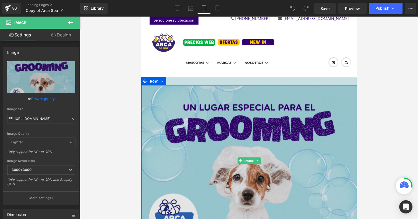
scroll to position [32, 0]
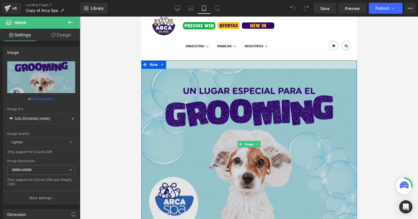
click at [211, 91] on img at bounding box center [249, 144] width 216 height 151
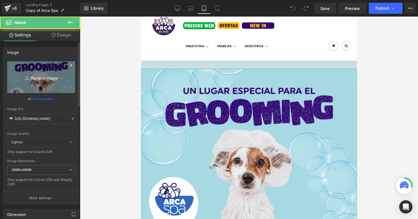
click at [53, 75] on icon "Replace Image" at bounding box center [41, 77] width 44 height 7
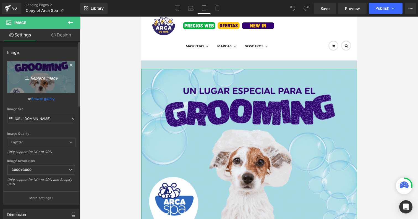
type input "C:\fakepath\1.gif"
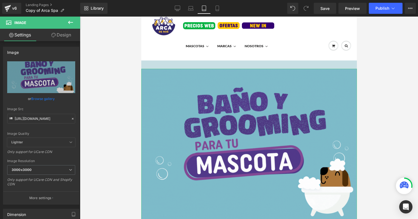
drag, startPoint x: 72, startPoint y: 32, endPoint x: 46, endPoint y: 67, distance: 43.0
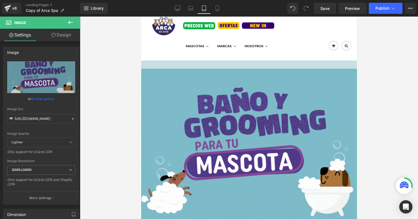
click at [72, 32] on link "Design" at bounding box center [61, 35] width 40 height 12
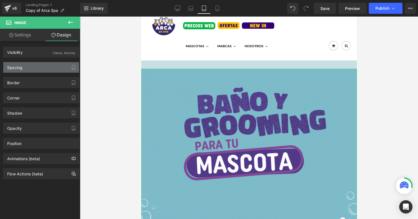
click at [37, 67] on div "Spacing" at bounding box center [41, 67] width 76 height 11
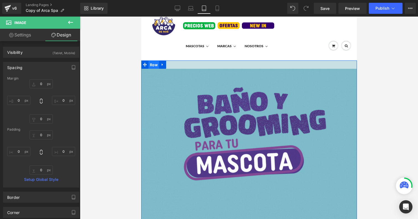
drag, startPoint x: 152, startPoint y: 64, endPoint x: 273, endPoint y: 77, distance: 121.3
click at [152, 64] on span "Row" at bounding box center [153, 65] width 11 height 8
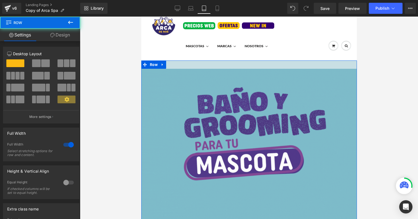
click at [58, 32] on link "Design" at bounding box center [60, 35] width 40 height 12
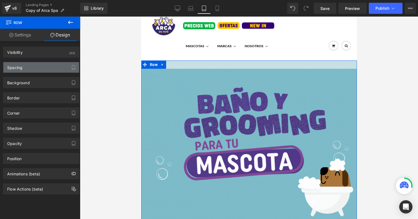
click at [37, 67] on div "Spacing" at bounding box center [41, 67] width 76 height 11
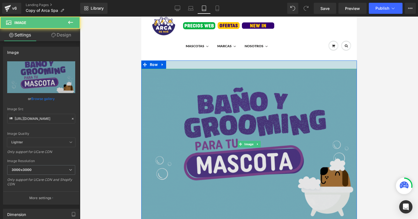
click at [189, 128] on img at bounding box center [249, 144] width 216 height 151
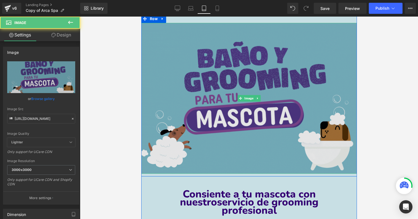
scroll to position [79, 0]
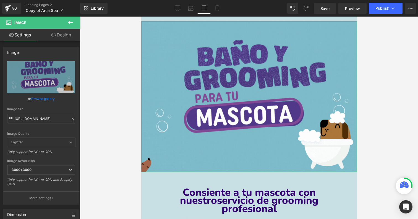
click at [64, 37] on link "Design" at bounding box center [61, 35] width 40 height 12
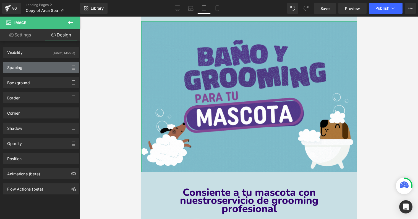
click at [38, 68] on div "Spacing" at bounding box center [41, 67] width 76 height 11
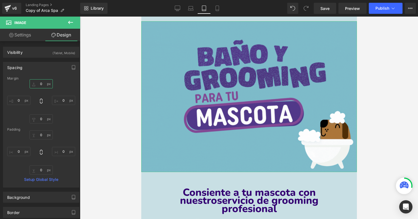
click at [45, 82] on input "text" at bounding box center [41, 83] width 23 height 9
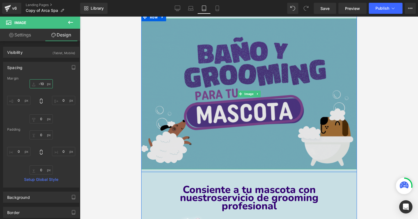
scroll to position [55, 0]
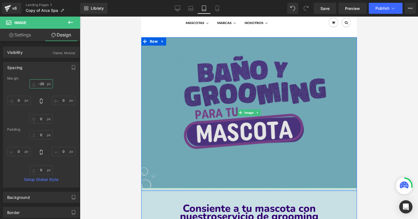
type input "-30"
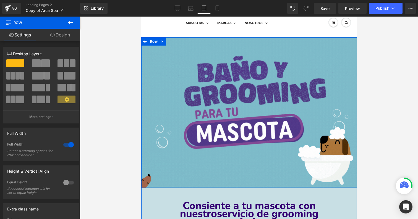
drag, startPoint x: 286, startPoint y: 190, endPoint x: 286, endPoint y: 187, distance: 3.3
click at [286, 187] on div at bounding box center [249, 187] width 216 height 1
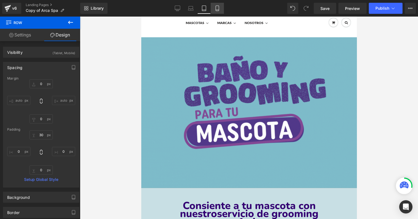
click at [218, 6] on icon at bounding box center [218, 9] width 6 height 6
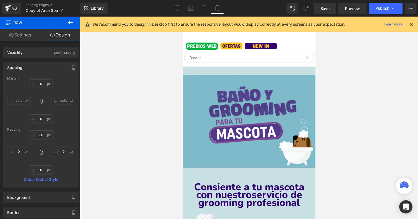
scroll to position [84, 0]
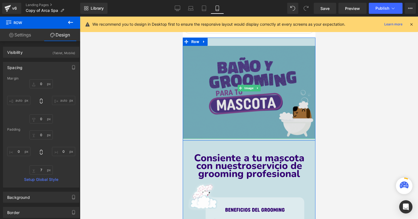
click at [224, 67] on img at bounding box center [249, 88] width 133 height 101
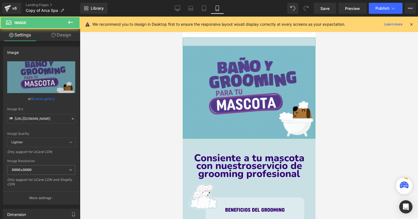
click at [68, 32] on link "Design" at bounding box center [61, 35] width 40 height 12
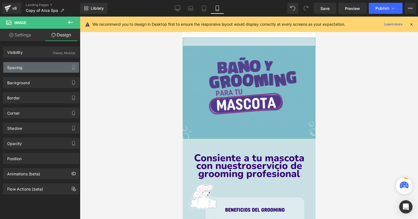
click at [38, 66] on div "Spacing" at bounding box center [41, 67] width 76 height 11
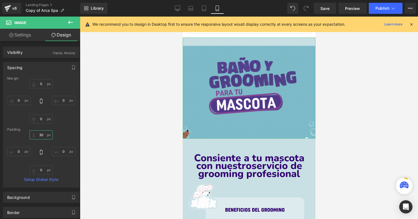
click at [41, 135] on input "30" at bounding box center [41, 135] width 23 height 9
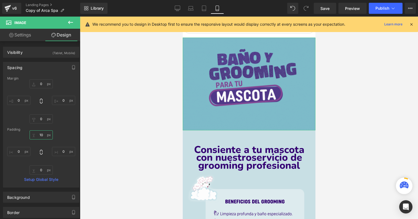
type input "0"
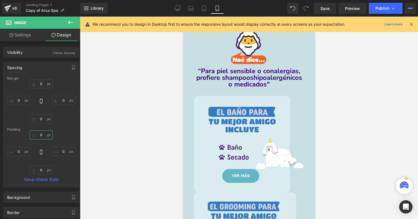
scroll to position [323, 0]
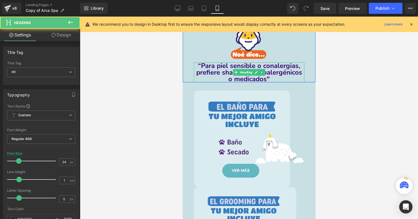
click at [264, 76] on span "hipoalergénicos o medicados"" at bounding box center [265, 75] width 74 height 15
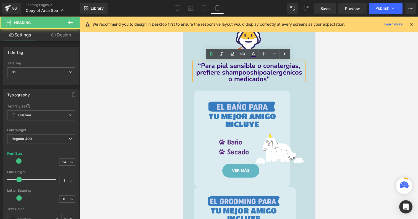
click at [316, 106] on div at bounding box center [249, 118] width 338 height 203
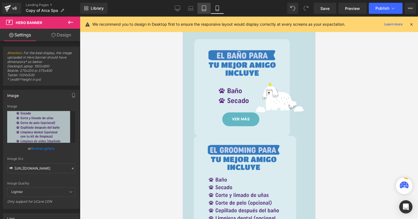
click at [204, 4] on link "Tablet" at bounding box center [204, 8] width 13 height 11
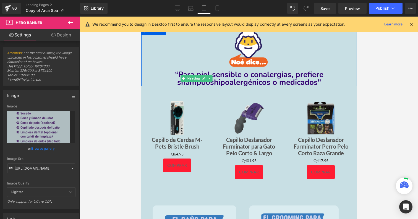
scroll to position [494, 0]
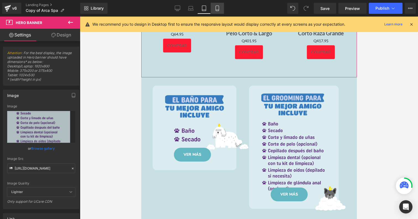
click at [214, 9] on link "Mobile" at bounding box center [217, 8] width 13 height 11
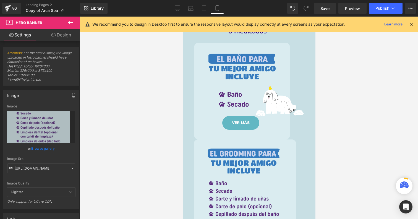
click at [241, 73] on div "VER MÁS Button" at bounding box center [249, 91] width 111 height 97
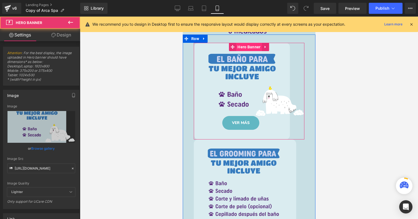
scroll to position [353, 0]
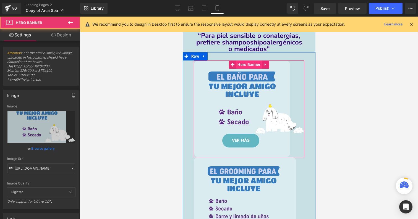
click at [251, 61] on span "Hero Banner" at bounding box center [249, 65] width 26 height 8
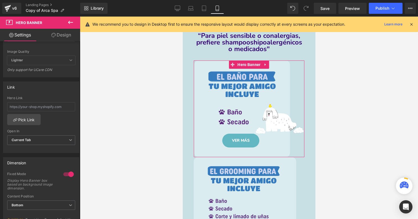
scroll to position [166, 0]
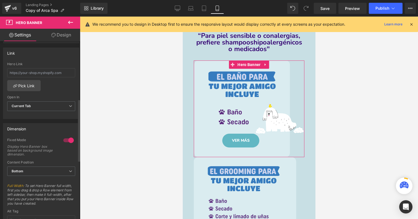
click at [63, 139] on div at bounding box center [68, 140] width 13 height 9
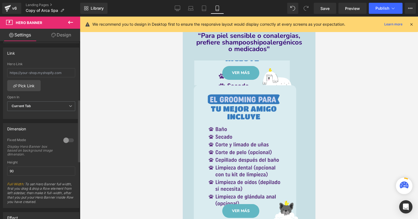
click at [63, 139] on div at bounding box center [68, 140] width 13 height 9
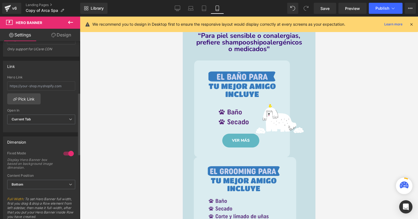
scroll to position [146, 0]
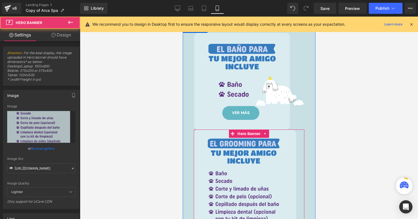
scroll to position [383, 0]
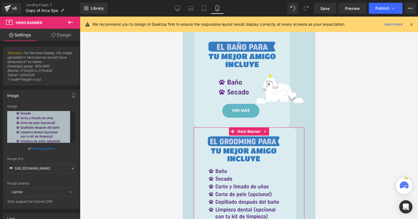
click at [65, 34] on link "Design" at bounding box center [61, 35] width 40 height 12
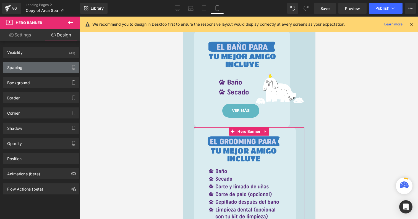
click at [39, 70] on div "Spacing" at bounding box center [41, 67] width 76 height 11
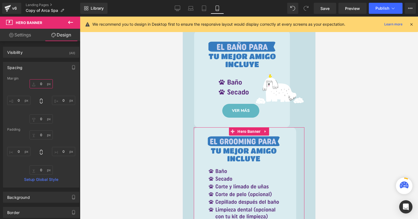
click at [42, 81] on input "0" at bounding box center [41, 83] width 23 height 9
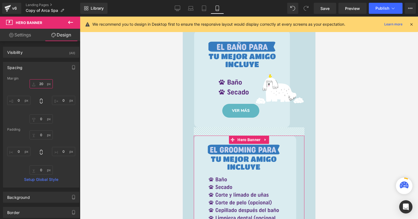
type input "30"
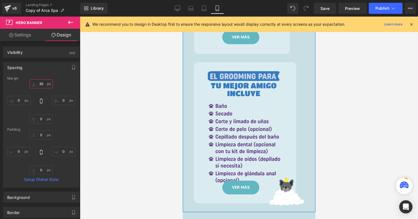
scroll to position [463, 0]
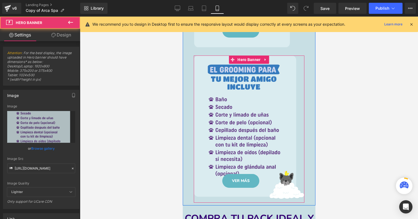
click at [236, 187] on div "VER MÁS Button" at bounding box center [249, 129] width 111 height 147
click at [238, 181] on div "VER MÁS Button" at bounding box center [241, 181] width 94 height 14
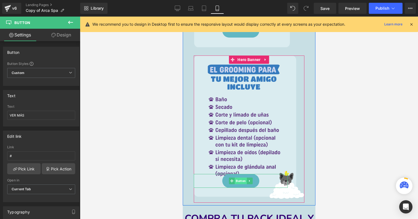
click at [242, 179] on span "Button" at bounding box center [241, 181] width 12 height 7
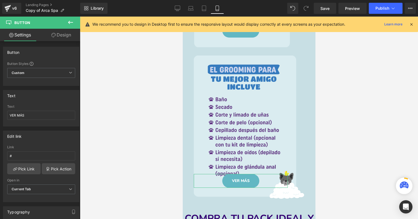
click at [63, 35] on link "Design" at bounding box center [61, 35] width 40 height 12
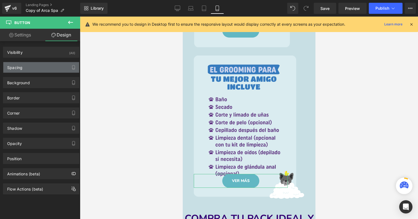
click at [47, 65] on div "Spacing" at bounding box center [41, 67] width 76 height 11
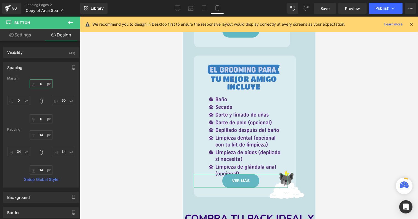
click at [46, 83] on input "text" at bounding box center [41, 83] width 23 height 9
type input "0"
click at [42, 118] on input "text" at bounding box center [41, 119] width 23 height 9
type input "0"
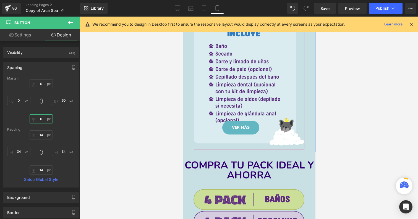
scroll to position [555, 0]
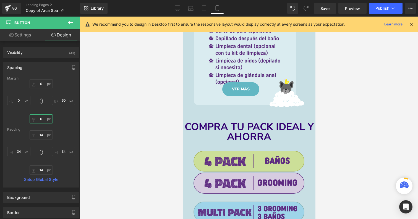
click at [255, 123] on span "COMPRA TU PACK IDEAL Y AHORRA" at bounding box center [249, 132] width 129 height 24
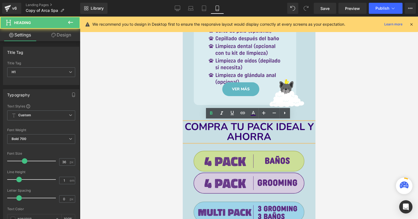
click at [141, 138] on div at bounding box center [249, 118] width 338 height 203
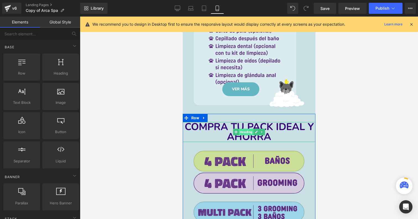
click at [247, 129] on span "Heading" at bounding box center [246, 132] width 15 height 7
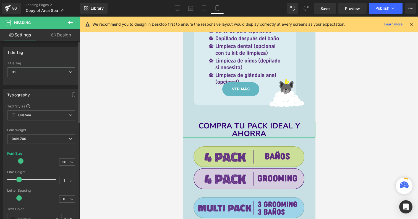
drag, startPoint x: 25, startPoint y: 160, endPoint x: 21, endPoint y: 160, distance: 3.9
click at [21, 160] on span at bounding box center [21, 162] width 6 height 6
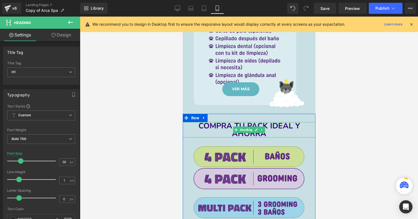
click at [285, 125] on span "COMPRA TU PACK IDEAL Y AHORRA" at bounding box center [249, 130] width 102 height 18
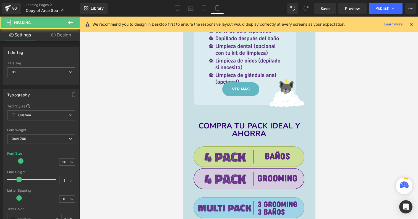
click at [152, 103] on div at bounding box center [249, 118] width 338 height 203
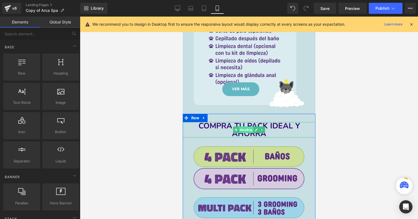
click at [247, 128] on span "Heading" at bounding box center [246, 130] width 15 height 7
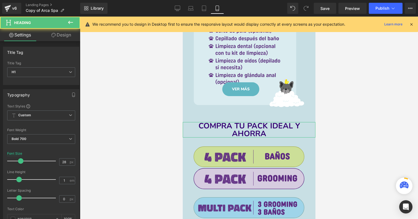
click at [58, 39] on link "Design" at bounding box center [61, 35] width 40 height 12
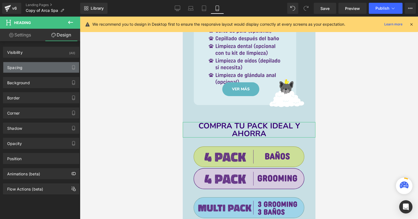
click at [57, 70] on div "Spacing" at bounding box center [41, 67] width 76 height 11
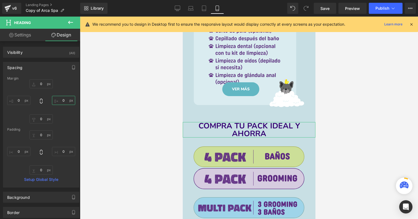
click at [69, 101] on input "text" at bounding box center [63, 100] width 23 height 9
type input "40"
click at [22, 101] on input "text" at bounding box center [18, 100] width 23 height 9
type input "80"
click at [61, 99] on input "40" at bounding box center [63, 100] width 23 height 9
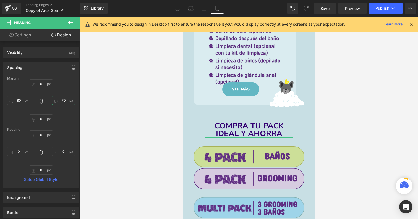
type input "80"
click at [23, 98] on input "80" at bounding box center [18, 100] width 23 height 9
type input "60"
click at [63, 100] on input "80" at bounding box center [63, 100] width 23 height 9
type input "60"
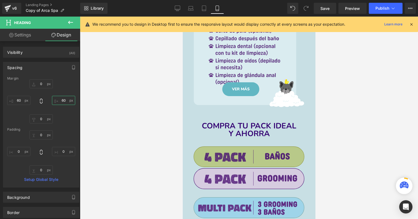
click at [205, 156] on img at bounding box center [249, 157] width 112 height 22
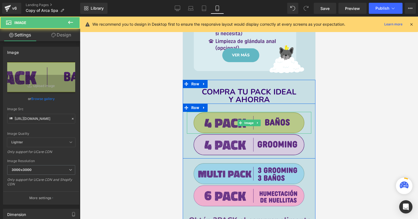
scroll to position [612, 0]
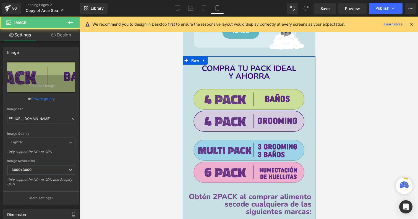
click at [239, 137] on div "Image Image Row" at bounding box center [249, 160] width 133 height 50
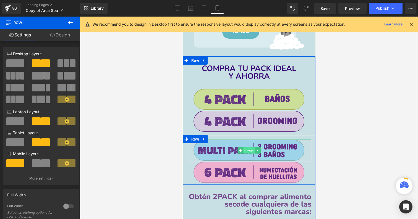
click at [245, 147] on span "Image" at bounding box center [248, 150] width 11 height 7
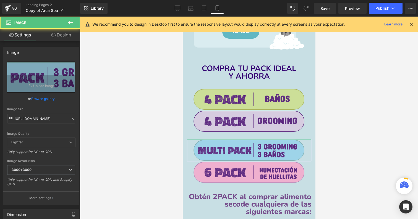
click at [66, 35] on link "Design" at bounding box center [61, 35] width 40 height 12
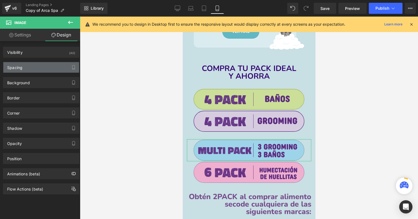
click at [53, 66] on div "Spacing" at bounding box center [41, 67] width 76 height 11
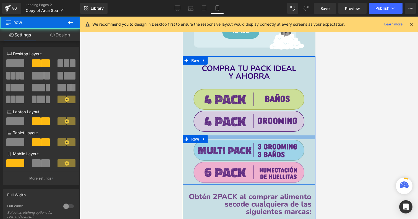
click at [249, 135] on div at bounding box center [249, 137] width 133 height 4
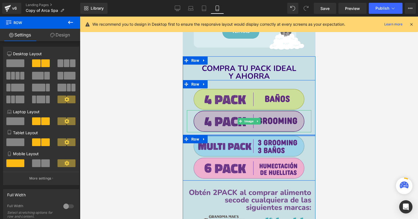
drag, startPoint x: 249, startPoint y: 136, endPoint x: 251, endPoint y: 128, distance: 8.1
click at [251, 128] on div "COMPRA TU PACK IDEAL Y AHORRA Heading Image Image Row Image Image Row Obtén 2PA…" at bounding box center [249, 152] width 133 height 174
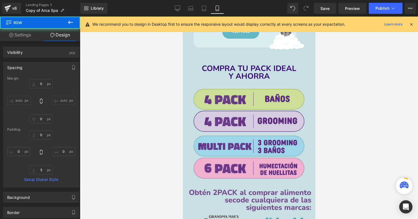
click at [159, 204] on div at bounding box center [249, 118] width 338 height 203
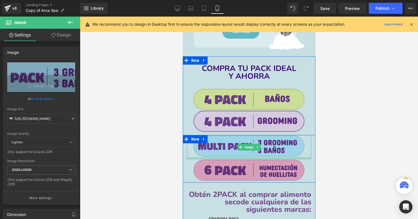
click at [250, 157] on div "Image Image Row" at bounding box center [249, 159] width 133 height 48
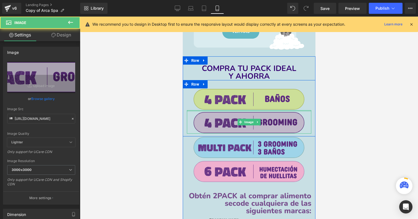
click at [265, 111] on div "Image" at bounding box center [249, 122] width 124 height 24
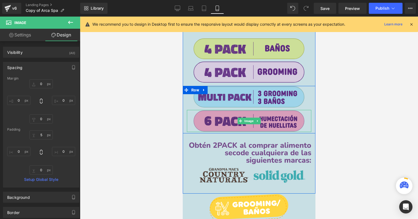
scroll to position [700, 0]
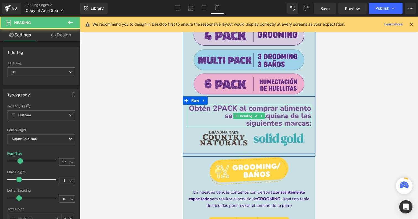
click at [282, 111] on span "de cualquiera de las siguientes marcas:" at bounding box center [275, 120] width 71 height 18
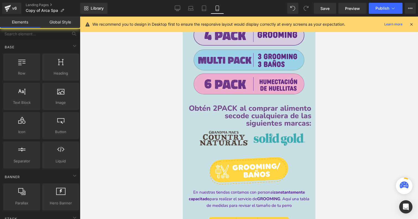
click at [127, 146] on div at bounding box center [249, 118] width 338 height 203
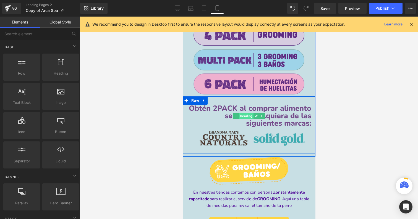
click at [245, 114] on span "Heading" at bounding box center [246, 116] width 15 height 7
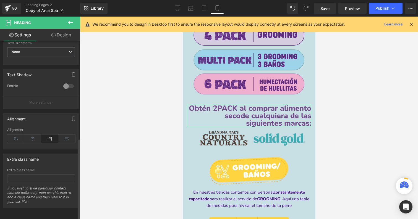
scroll to position [213, 0]
click at [31, 129] on div "Alignment" at bounding box center [41, 138] width 68 height 21
click at [32, 135] on icon at bounding box center [32, 139] width 17 height 8
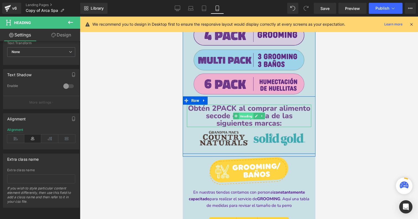
click at [251, 114] on span "Heading" at bounding box center [246, 116] width 15 height 7
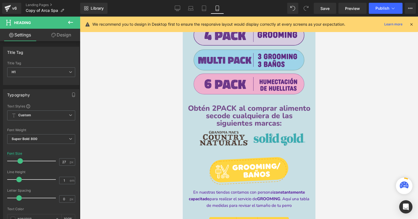
scroll to position [0, 0]
click at [179, 8] on icon at bounding box center [178, 9] width 6 height 6
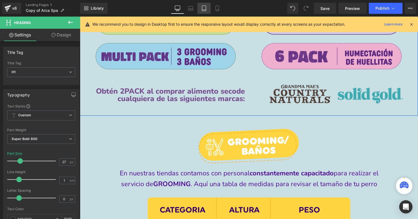
click at [201, 7] on link "Tablet" at bounding box center [204, 8] width 13 height 11
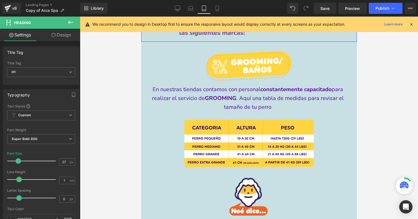
click at [215, 7] on icon at bounding box center [218, 9] width 6 height 6
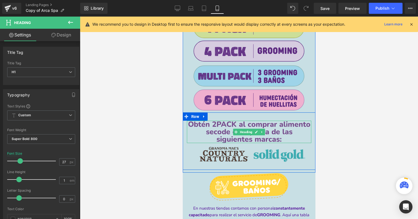
click at [270, 134] on span "de cualquiera de las siguientes marcas:" at bounding box center [254, 136] width 76 height 18
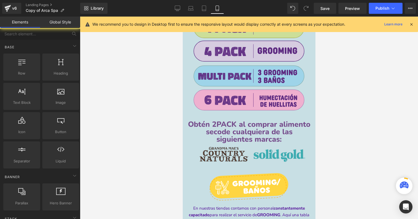
click at [165, 133] on div at bounding box center [249, 118] width 338 height 203
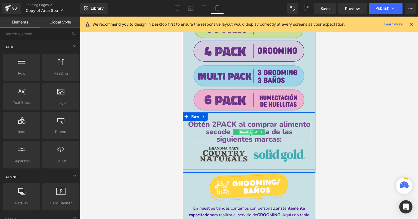
drag, startPoint x: 242, startPoint y: 129, endPoint x: 362, endPoint y: 170, distance: 126.6
click at [242, 129] on span "Heading" at bounding box center [246, 132] width 15 height 7
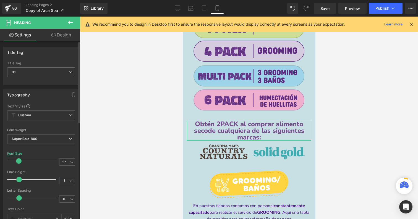
click at [17, 160] on span at bounding box center [19, 162] width 6 height 6
click at [175, 9] on icon at bounding box center [178, 9] width 6 height 6
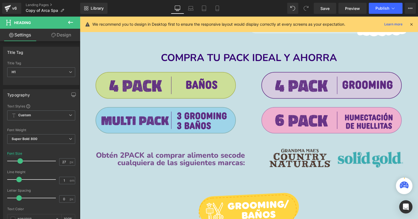
scroll to position [769, 0]
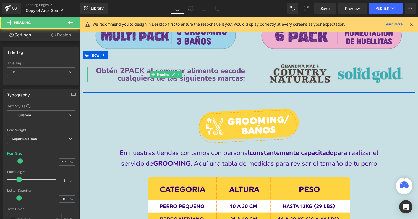
click at [201, 68] on span "Obtén 2PACK al comprar alimento seco" at bounding box center [166, 71] width 141 height 10
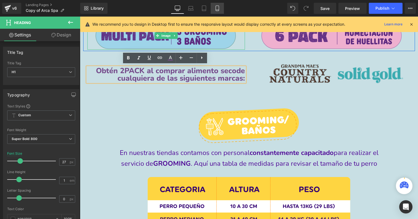
click at [219, 7] on icon at bounding box center [217, 8] width 3 height 5
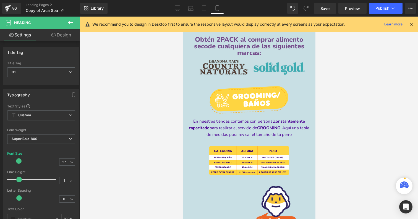
scroll to position [737, 0]
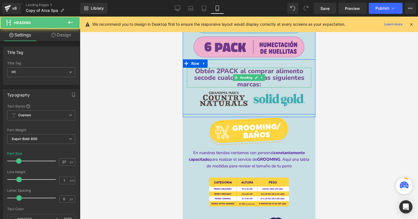
click at [252, 70] on span "Obtén 2PACK al comprar alimento seco" at bounding box center [249, 74] width 110 height 15
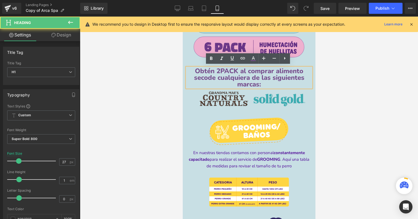
click at [147, 99] on div at bounding box center [249, 118] width 338 height 203
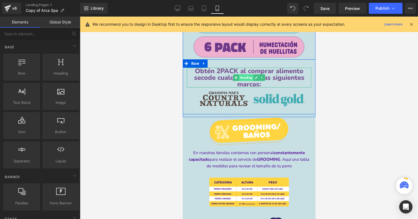
click at [246, 74] on span "Heading" at bounding box center [246, 77] width 15 height 7
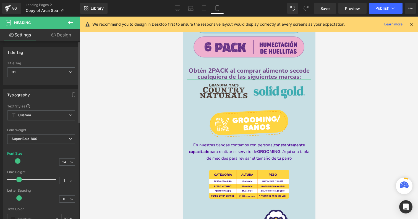
click at [15, 160] on span at bounding box center [18, 162] width 6 height 6
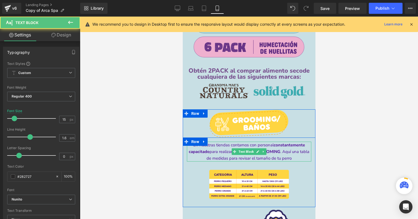
click at [247, 151] on div "En nuestras tiendas contamos con personal constantemente capacitado para realiz…" at bounding box center [249, 152] width 124 height 20
click at [247, 151] on span "para realizar el servicio de" at bounding box center [233, 152] width 48 height 6
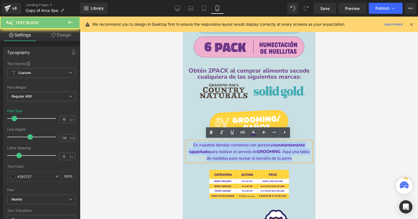
click at [247, 151] on span "para realizar el servicio de" at bounding box center [233, 152] width 48 height 6
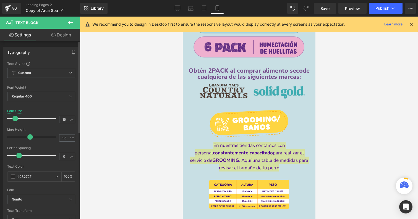
click at [14, 118] on span at bounding box center [15, 119] width 6 height 6
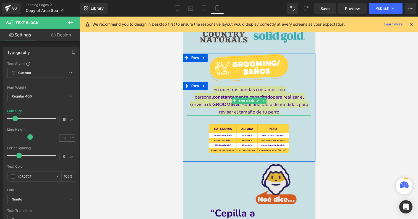
scroll to position [797, 0]
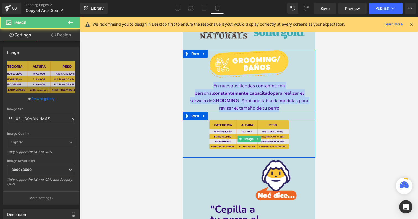
click at [242, 134] on div "Image" at bounding box center [249, 138] width 133 height 37
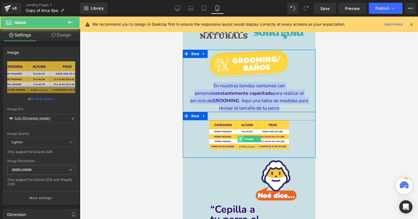
drag, startPoint x: 246, startPoint y: 136, endPoint x: 238, endPoint y: 137, distance: 8.7
click at [246, 136] on span "Image" at bounding box center [248, 139] width 11 height 7
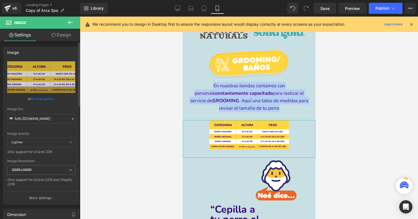
scroll to position [51, 0]
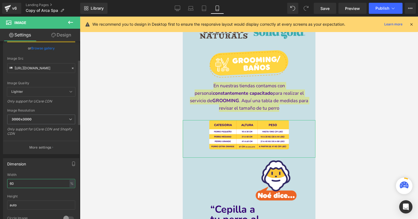
click at [46, 184] on input "60" at bounding box center [41, 183] width 68 height 9
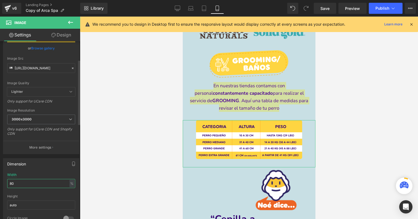
type input "90"
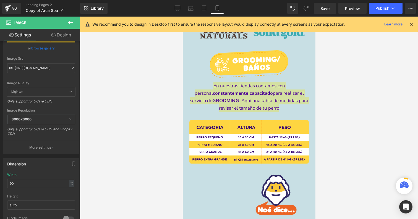
click at [150, 126] on div at bounding box center [249, 118] width 338 height 203
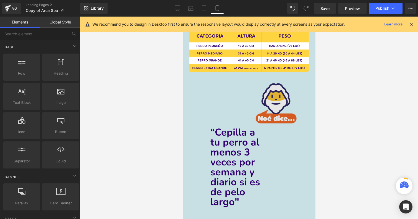
scroll to position [896, 0]
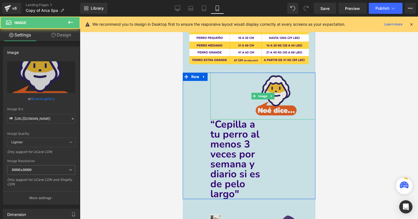
click at [264, 87] on img at bounding box center [263, 96] width 74 height 47
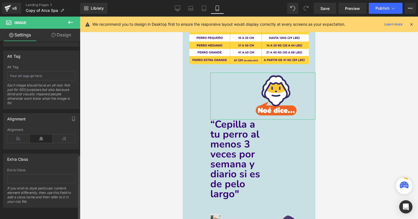
scroll to position [312, 0]
click at [42, 135] on icon at bounding box center [41, 139] width 23 height 8
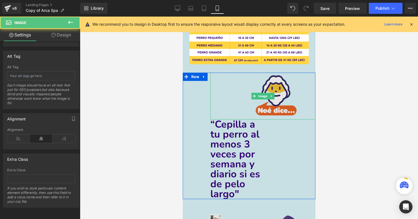
click at [276, 88] on img at bounding box center [263, 96] width 74 height 47
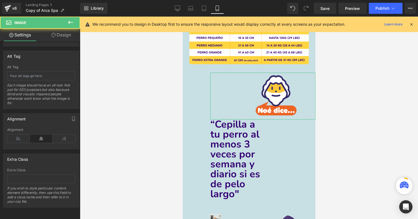
click at [68, 31] on link "Design" at bounding box center [61, 35] width 40 height 12
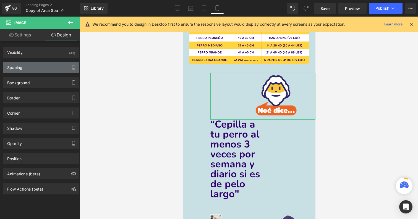
click at [50, 69] on div "Spacing" at bounding box center [41, 67] width 76 height 11
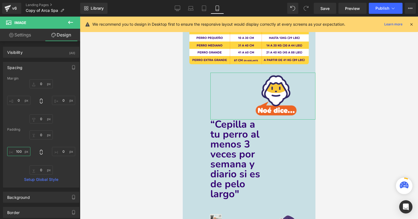
click at [23, 151] on input "100" at bounding box center [18, 151] width 23 height 9
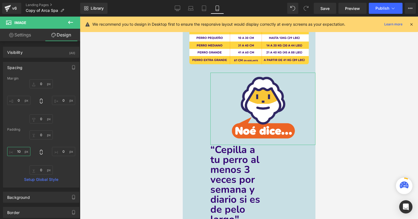
type input "1"
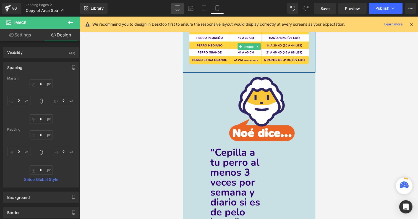
click at [175, 4] on link "Desktop" at bounding box center [177, 8] width 13 height 11
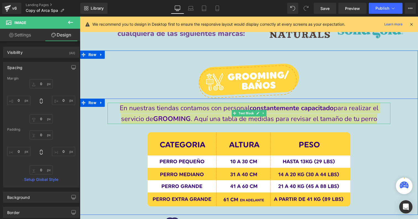
scroll to position [802, 0]
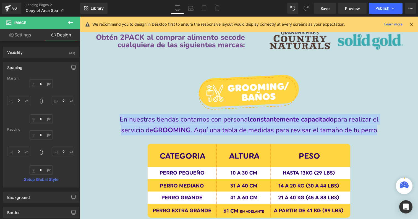
click at [172, 91] on div at bounding box center [249, 92] width 338 height 36
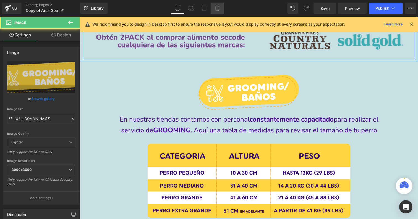
click at [217, 6] on icon at bounding box center [218, 9] width 6 height 6
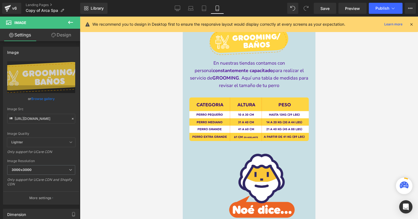
scroll to position [859, 0]
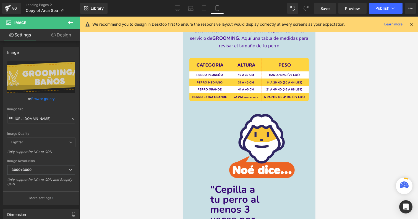
drag, startPoint x: 261, startPoint y: 134, endPoint x: 197, endPoint y: 146, distance: 65.3
click at [261, 134] on img at bounding box center [263, 147] width 74 height 75
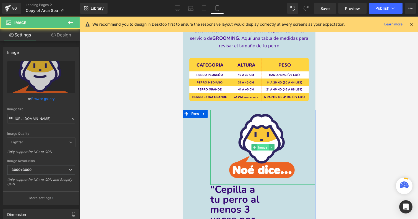
drag, startPoint x: 262, startPoint y: 147, endPoint x: 279, endPoint y: 190, distance: 46.1
click at [262, 147] on span "Image" at bounding box center [262, 147] width 11 height 7
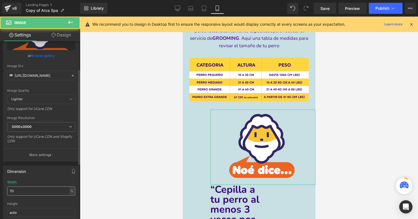
scroll to position [53, 0]
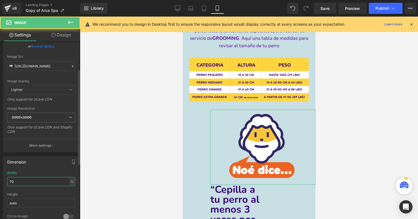
click at [35, 181] on input "70" at bounding box center [41, 181] width 68 height 9
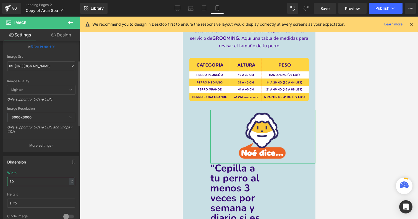
type input "40"
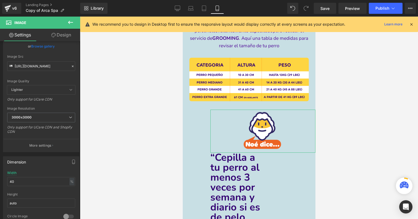
click at [68, 37] on link "Design" at bounding box center [61, 35] width 40 height 12
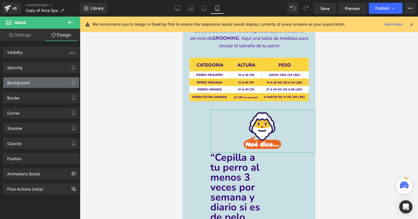
click at [43, 77] on div "Background" at bounding box center [41, 82] width 76 height 11
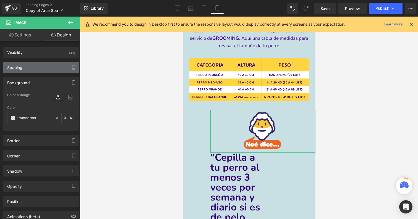
click at [45, 71] on div "Spacing" at bounding box center [41, 67] width 76 height 11
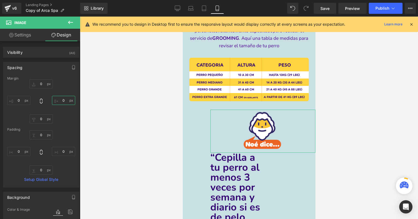
click at [66, 102] on input "text" at bounding box center [63, 100] width 23 height 9
click at [261, 128] on span "Image" at bounding box center [262, 131] width 11 height 7
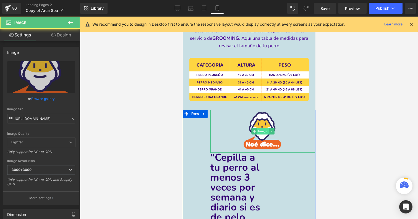
click at [263, 132] on span "Image" at bounding box center [262, 131] width 11 height 7
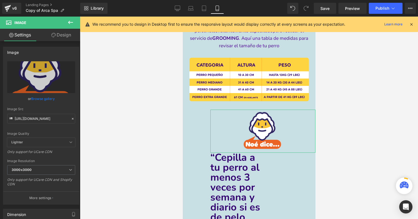
click at [59, 35] on link "Design" at bounding box center [61, 35] width 40 height 12
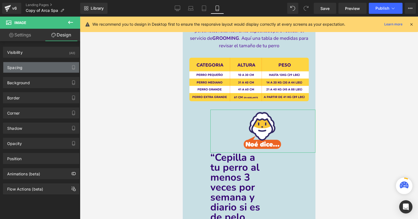
click at [46, 63] on div "Spacing" at bounding box center [41, 67] width 76 height 11
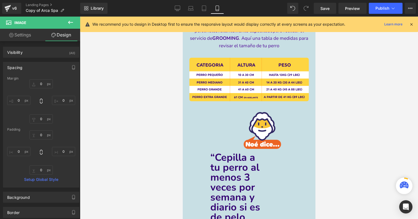
click at [183, 17] on div "NaNpx" at bounding box center [183, 17] width 0 height 0
click at [195, 112] on span "Row" at bounding box center [195, 114] width 11 height 8
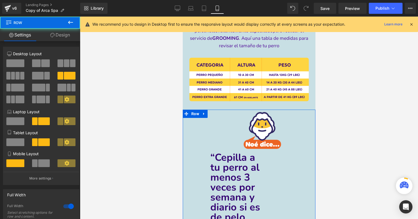
click at [53, 33] on icon at bounding box center [52, 35] width 4 height 4
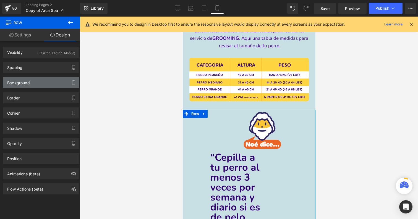
click at [40, 79] on div "Background" at bounding box center [41, 82] width 76 height 11
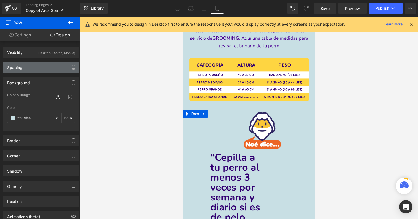
click at [41, 71] on div "Spacing" at bounding box center [41, 67] width 76 height 11
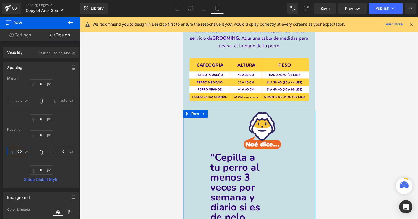
click at [20, 152] on input "100" at bounding box center [18, 151] width 23 height 9
type input "0"
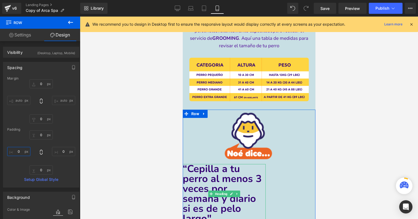
click at [227, 192] on span "“Cepilla a tu perro al menos 3 veces por semana y diario si es de pelo largo" at bounding box center [222, 193] width 79 height 63
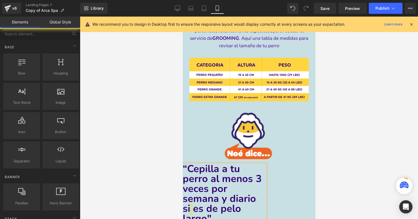
click at [166, 141] on div at bounding box center [249, 118] width 338 height 203
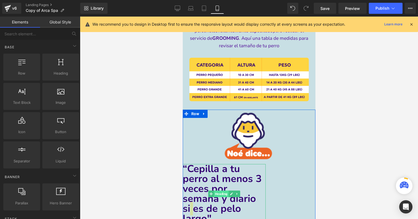
click at [220, 191] on span "Heading" at bounding box center [221, 194] width 15 height 7
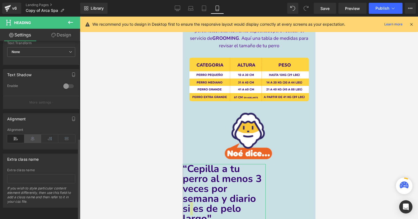
scroll to position [213, 0]
click at [32, 135] on icon at bounding box center [32, 139] width 17 height 8
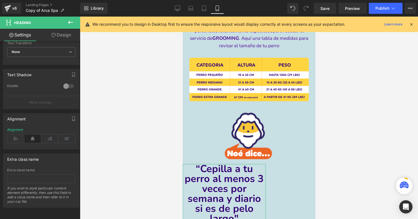
click at [63, 31] on link "Design" at bounding box center [61, 35] width 40 height 12
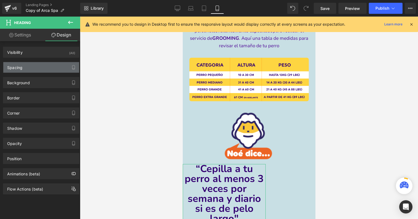
click at [43, 68] on div "Spacing" at bounding box center [41, 67] width 76 height 11
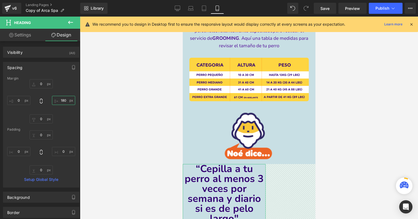
click at [64, 101] on input "text" at bounding box center [63, 100] width 23 height 9
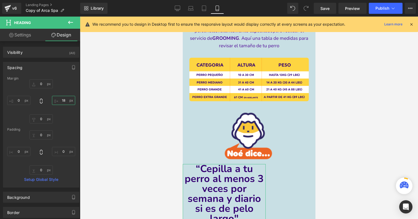
type input "1"
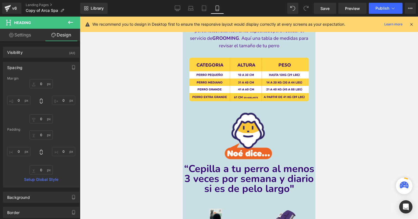
click at [123, 173] on div at bounding box center [249, 118] width 338 height 203
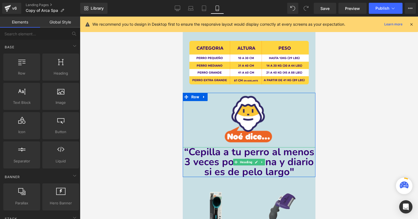
scroll to position [890, 0]
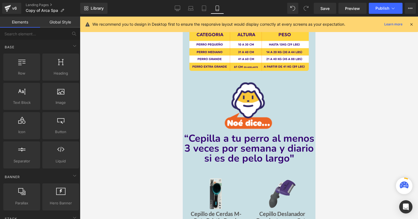
click at [149, 177] on div at bounding box center [249, 118] width 338 height 203
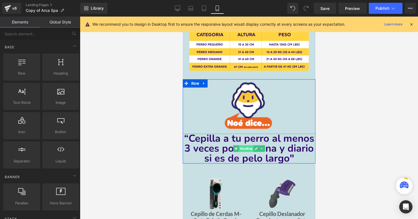
click at [245, 147] on span "Heading" at bounding box center [246, 149] width 15 height 7
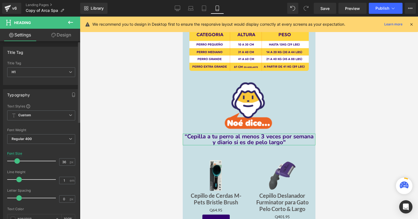
drag, startPoint x: 24, startPoint y: 160, endPoint x: 16, endPoint y: 160, distance: 7.2
click at [16, 160] on span at bounding box center [17, 162] width 6 height 6
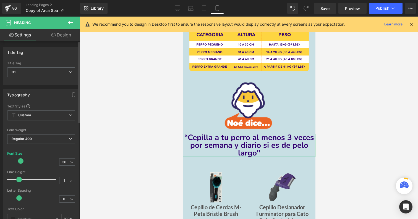
drag, startPoint x: 16, startPoint y: 160, endPoint x: 20, endPoint y: 160, distance: 3.3
click at [20, 160] on span at bounding box center [21, 162] width 6 height 6
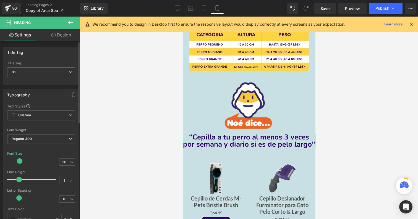
click at [19, 160] on span at bounding box center [20, 162] width 6 height 6
click at [65, 37] on link "Design" at bounding box center [61, 35] width 40 height 12
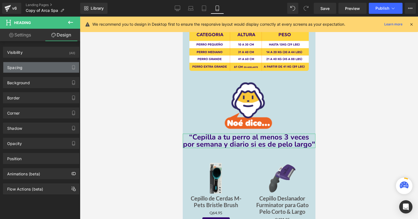
click at [33, 69] on div "Spacing" at bounding box center [41, 67] width 76 height 11
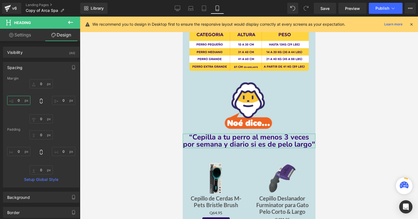
click at [25, 101] on input "0" at bounding box center [18, 100] width 23 height 9
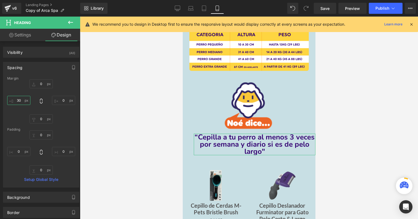
type input "40"
click at [64, 100] on input "0" at bounding box center [63, 100] width 23 height 9
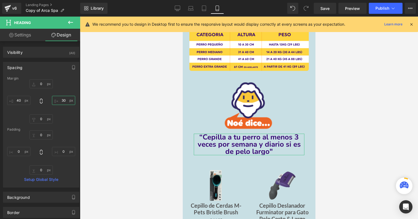
type input "40"
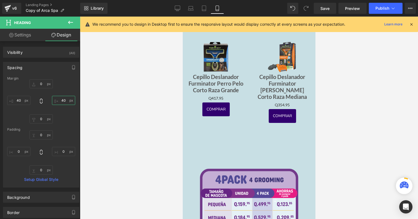
scroll to position [1126, 0]
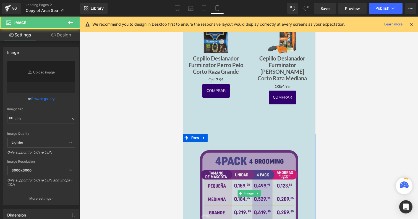
drag, startPoint x: 235, startPoint y: 144, endPoint x: 235, endPoint y: 138, distance: 5.5
click at [235, 144] on img at bounding box center [249, 194] width 120 height 120
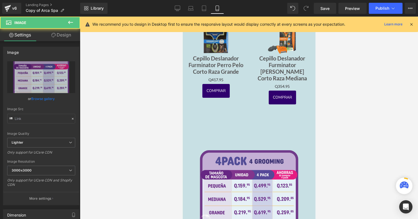
click at [239, 123] on div "Image Sale Off (P) Image 4Pack Raza Pequeña Baño Text Block Q0 Q249.95 (P) Pric…" at bounding box center [249, 128] width 133 height 11
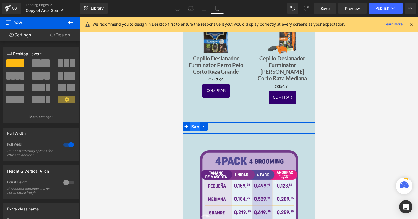
click at [195, 124] on span "Row" at bounding box center [195, 127] width 11 height 8
click at [66, 33] on link "Design" at bounding box center [60, 35] width 40 height 12
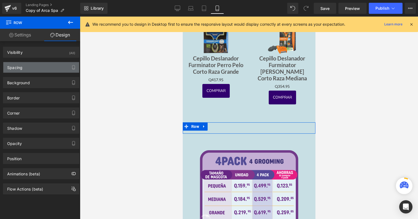
click at [49, 70] on div "Spacing" at bounding box center [41, 67] width 76 height 11
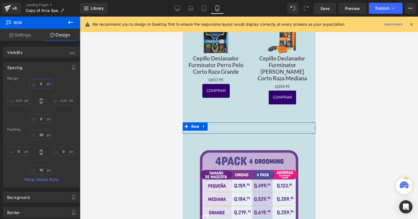
click at [42, 83] on input "text" at bounding box center [41, 83] width 23 height 9
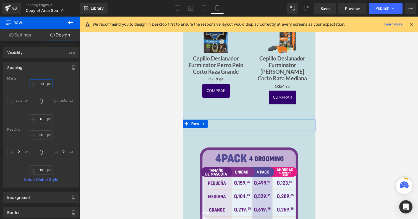
type input "0"
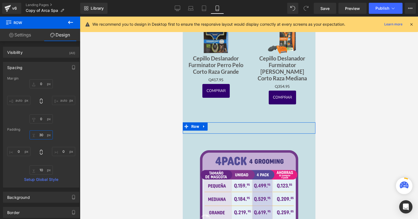
click at [44, 136] on input "text" at bounding box center [41, 135] width 23 height 9
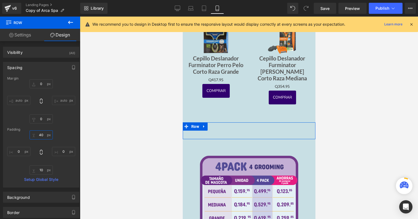
type input "50"
click at [199, 124] on span "Row" at bounding box center [195, 127] width 11 height 8
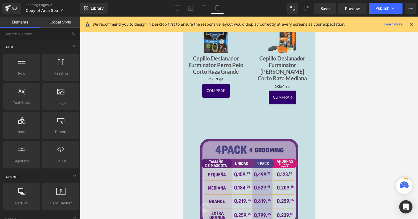
drag, startPoint x: 370, startPoint y: 193, endPoint x: 248, endPoint y: 127, distance: 139.3
click at [248, 123] on img at bounding box center [249, 183] width 120 height 120
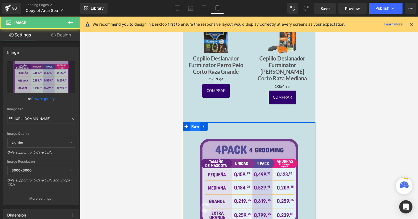
click at [194, 125] on span "Row" at bounding box center [195, 127] width 11 height 8
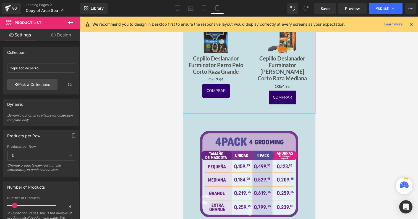
drag, startPoint x: 218, startPoint y: 115, endPoint x: 222, endPoint y: 100, distance: 15.9
click at [222, 100] on div "Sale Off (P) Image Cepillo de Cerdas M-Pets Bristle Brush (P) Title Q0 Q64.95 (…" at bounding box center [249, 16] width 133 height 195
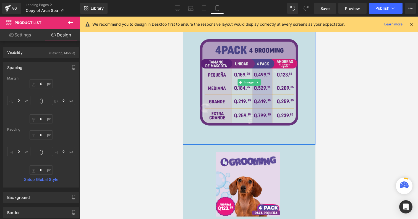
scroll to position [1233, 0]
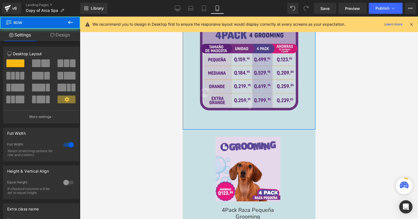
drag, startPoint x: 239, startPoint y: 124, endPoint x: 239, endPoint y: 116, distance: 7.2
click at [239, 116] on div "Image Image Row" at bounding box center [249, 68] width 133 height 122
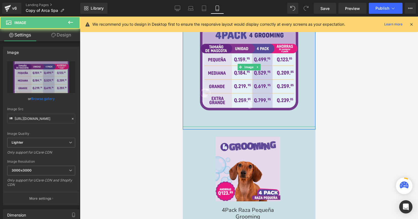
click at [228, 122] on div "Image" at bounding box center [249, 67] width 133 height 120
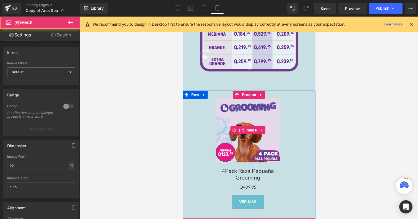
click at [228, 122] on img at bounding box center [248, 130] width 65 height 65
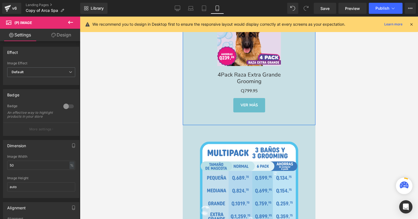
scroll to position [1762, 0]
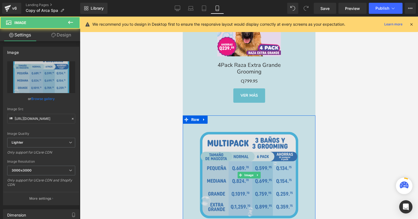
click at [232, 118] on img at bounding box center [249, 176] width 120 height 120
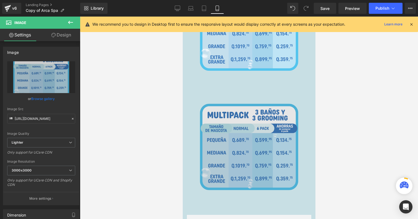
scroll to position [1914, 0]
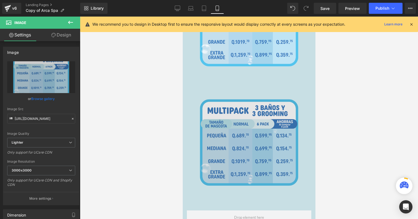
click at [238, 149] on img at bounding box center [249, 143] width 120 height 120
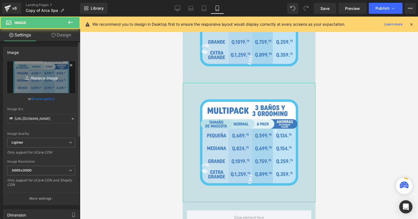
click at [42, 75] on icon "Replace Image" at bounding box center [41, 77] width 44 height 7
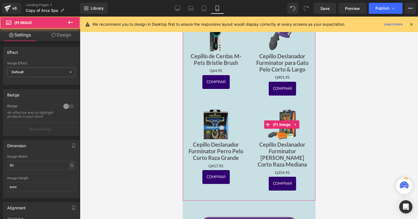
click at [261, 108] on div "Sale Off" at bounding box center [282, 124] width 55 height 33
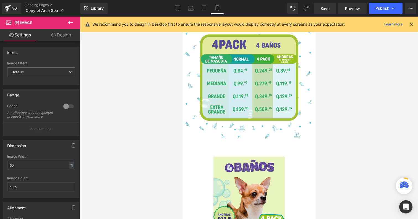
scroll to position [2361, 0]
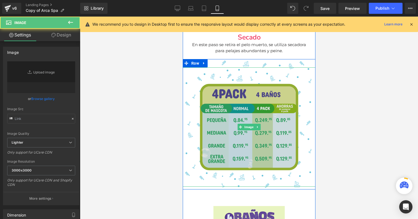
click at [247, 113] on img at bounding box center [249, 128] width 120 height 120
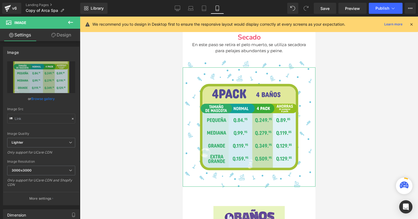
click at [65, 35] on link "Design" at bounding box center [61, 35] width 40 height 12
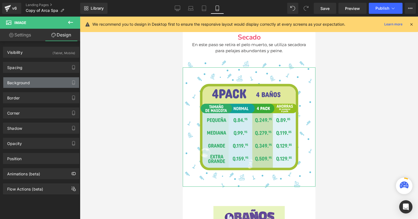
click at [40, 84] on div "Background" at bounding box center [41, 82] width 76 height 11
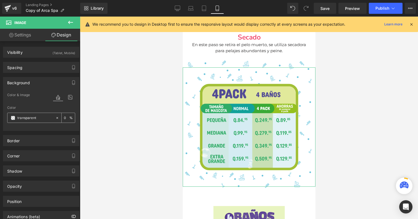
click at [56, 118] on icon at bounding box center [57, 118] width 4 height 4
click at [70, 100] on icon at bounding box center [70, 97] width 10 height 7
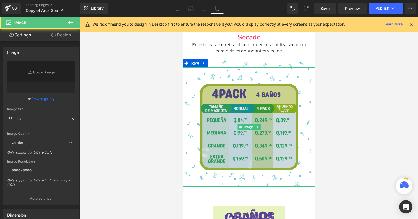
click at [237, 103] on img at bounding box center [249, 128] width 120 height 120
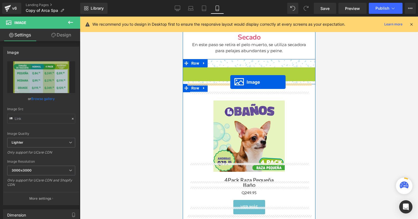
drag, startPoint x: 247, startPoint y: 118, endPoint x: 230, endPoint y: 82, distance: 39.2
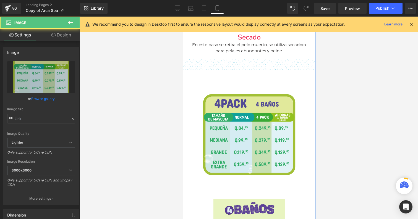
click at [243, 59] on div "Image Row" at bounding box center [249, 64] width 133 height 11
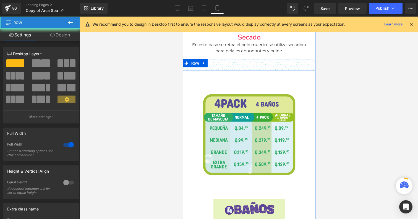
click at [247, 59] on div "Image Row" at bounding box center [249, 64] width 133 height 11
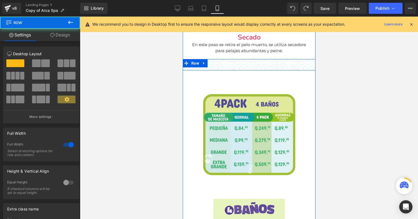
click at [258, 59] on div "Image Row" at bounding box center [249, 64] width 133 height 11
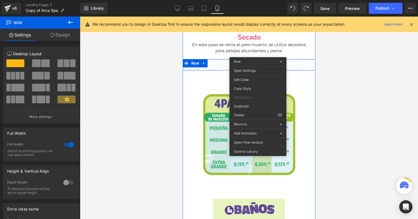
click at [253, 59] on div "Image Row" at bounding box center [249, 64] width 133 height 11
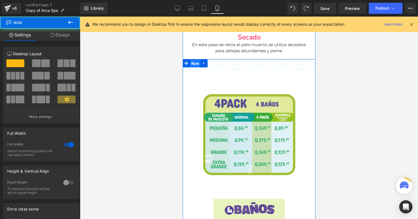
click at [196, 59] on span "Row" at bounding box center [195, 63] width 11 height 8
click at [202, 61] on icon at bounding box center [204, 63] width 4 height 4
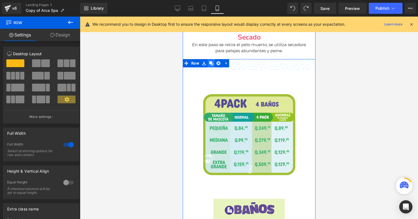
click at [211, 61] on icon at bounding box center [211, 63] width 4 height 4
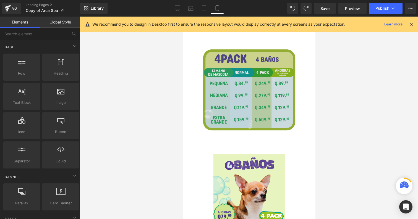
scroll to position [2390, 0]
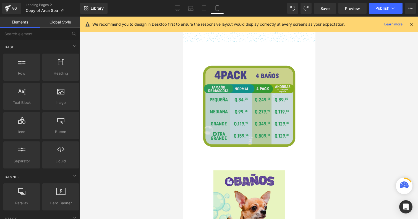
click at [244, 110] on img at bounding box center [249, 106] width 112 height 112
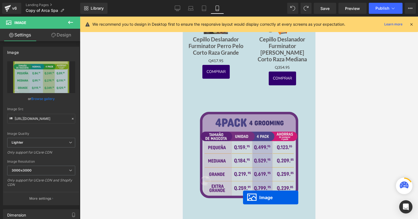
scroll to position [1150, 0]
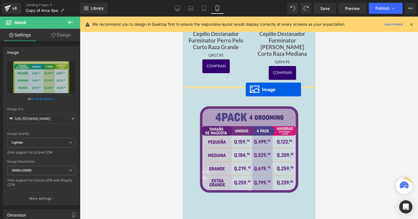
drag, startPoint x: 248, startPoint y: 96, endPoint x: 245, endPoint y: 88, distance: 8.3
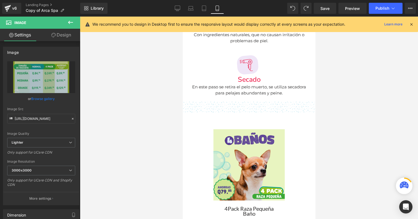
scroll to position [2406, 0]
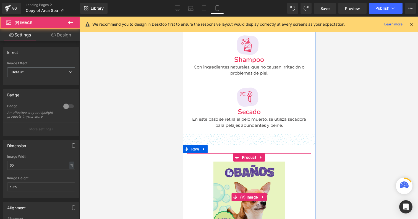
click at [206, 180] on link "Sale Off" at bounding box center [249, 197] width 119 height 71
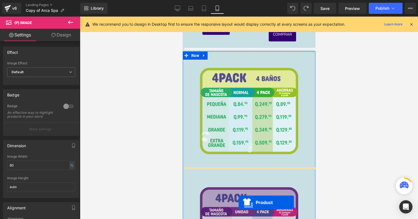
scroll to position [1255, 0]
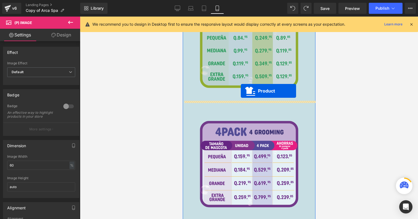
drag, startPoint x: 247, startPoint y: 149, endPoint x: 241, endPoint y: 91, distance: 58.2
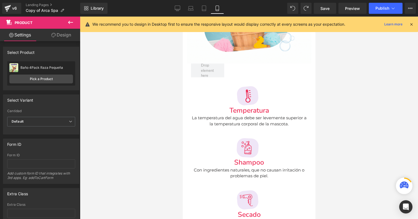
scroll to position [2441, 0]
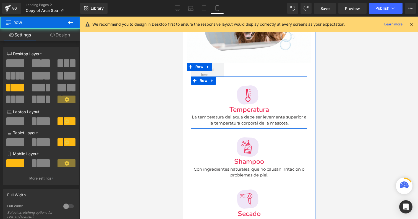
click at [206, 77] on div "Image Temperatura Heading La temperatura del agua debe ser levemente superior a…" at bounding box center [249, 103] width 116 height 52
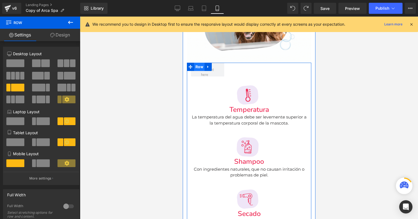
click at [199, 63] on span "Row" at bounding box center [199, 67] width 11 height 8
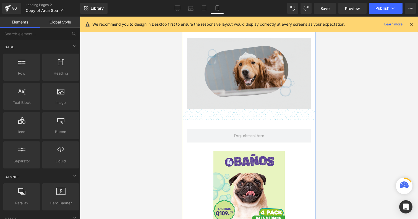
scroll to position [2382, 0]
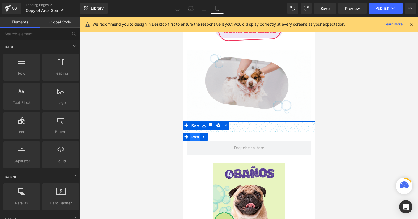
click at [195, 133] on span "Row" at bounding box center [195, 137] width 11 height 8
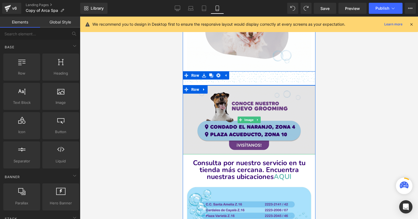
scroll to position [2418, 0]
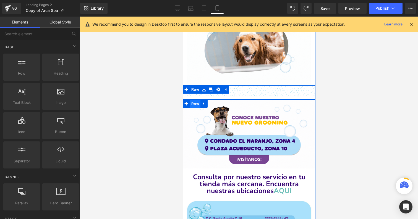
click at [193, 100] on span "Row" at bounding box center [195, 104] width 11 height 8
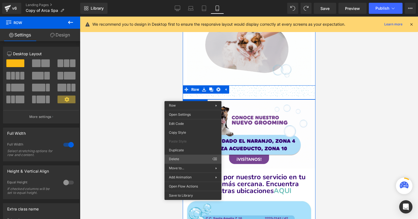
click at [181, 160] on div "Row You are previewing how the will restyle your page. You can not edit Element…" at bounding box center [209, 114] width 418 height 229
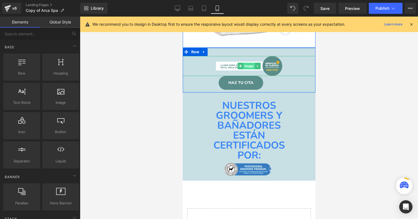
scroll to position [2474, 0]
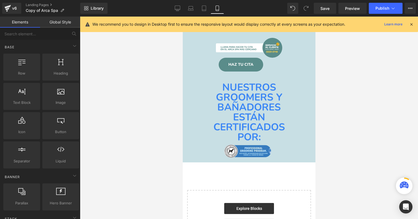
click at [252, 110] on b "NUESTROS GROOMERS Y BAÑADORES ESTÁN CERTIFICADOS POR:" at bounding box center [249, 112] width 72 height 63
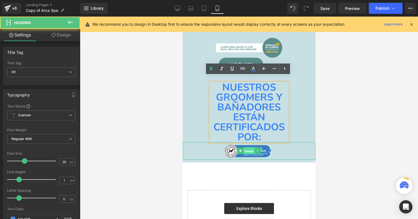
click at [245, 148] on span "Image" at bounding box center [248, 151] width 11 height 7
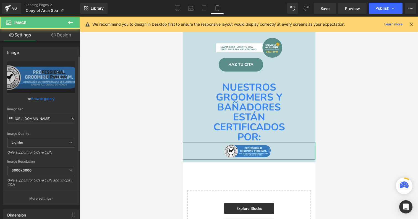
scroll to position [46, 0]
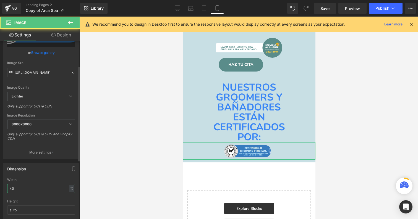
click at [25, 189] on input "40" at bounding box center [41, 188] width 68 height 9
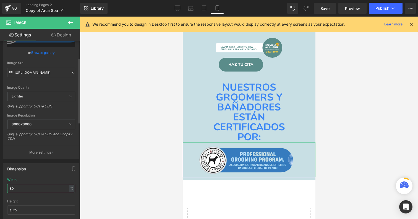
type input "90"
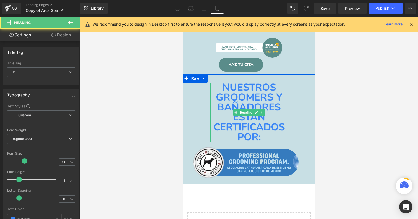
click at [248, 109] on b "NUESTROS GROOMERS Y BAÑADORES ESTÁN CERTIFICADOS POR:" at bounding box center [249, 112] width 72 height 63
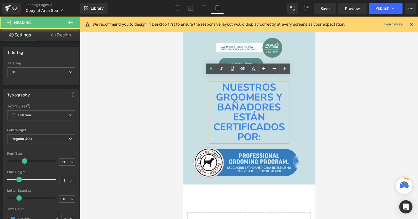
click at [129, 133] on div at bounding box center [249, 118] width 338 height 203
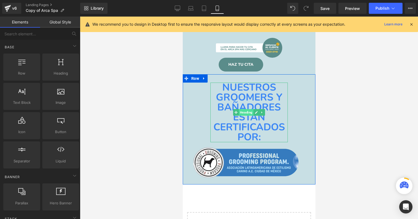
click at [245, 109] on span "Heading" at bounding box center [246, 112] width 15 height 7
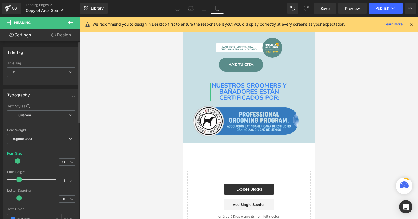
drag, startPoint x: 23, startPoint y: 160, endPoint x: 17, endPoint y: 160, distance: 6.4
click at [17, 160] on span at bounding box center [18, 162] width 6 height 6
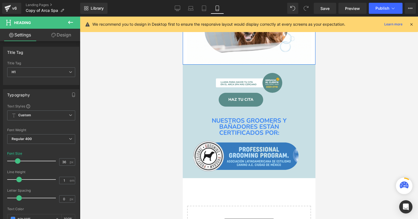
scroll to position [2428, 0]
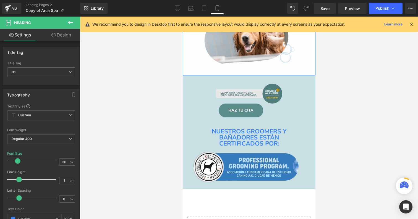
click at [244, 90] on span "Image" at bounding box center [248, 93] width 11 height 7
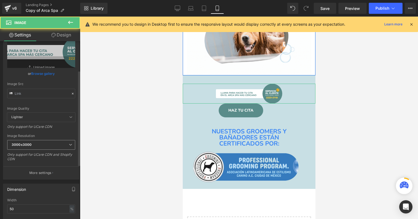
scroll to position [66, 0]
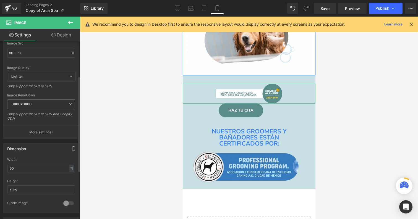
click at [41, 162] on div "Width 50 % % px" at bounding box center [41, 169] width 68 height 22
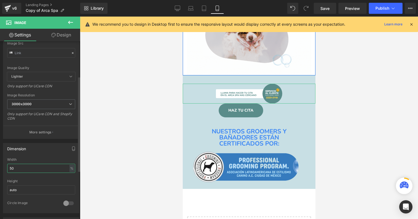
click at [42, 167] on input "50" at bounding box center [41, 168] width 68 height 9
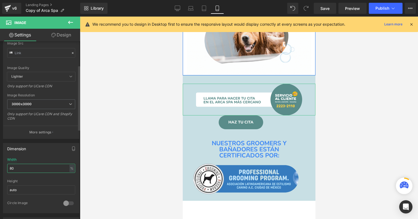
type input "90"
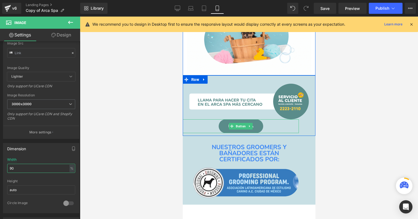
click at [230, 125] on icon at bounding box center [231, 126] width 3 height 3
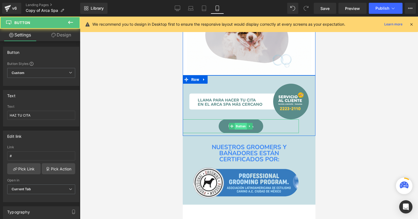
click at [237, 123] on span "Button" at bounding box center [241, 126] width 12 height 7
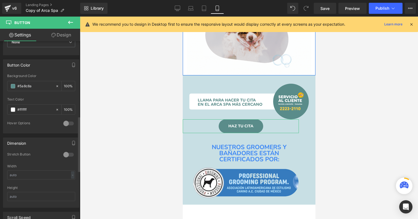
scroll to position [399, 0]
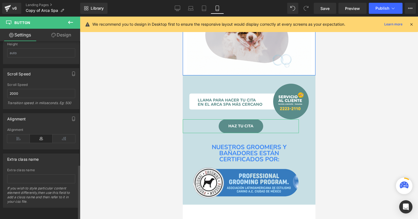
click at [40, 135] on icon at bounding box center [41, 139] width 23 height 8
click at [66, 29] on link "Design" at bounding box center [61, 35] width 40 height 12
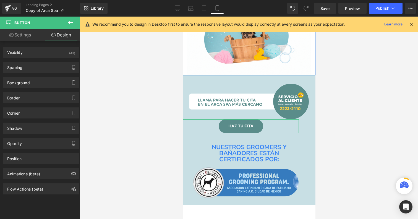
click at [66, 32] on link "Design" at bounding box center [61, 35] width 40 height 12
click at [44, 65] on div "Spacing" at bounding box center [41, 67] width 76 height 11
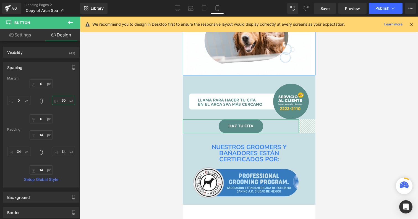
click at [62, 103] on input "60" at bounding box center [63, 100] width 23 height 9
type input "6"
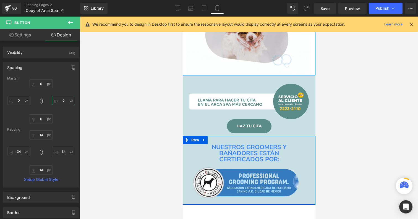
click at [196, 136] on span "Row" at bounding box center [195, 140] width 11 height 8
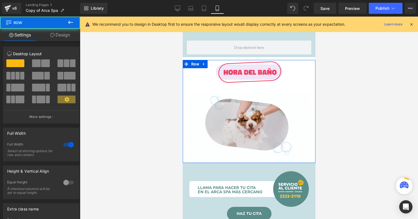
scroll to position [2334, 0]
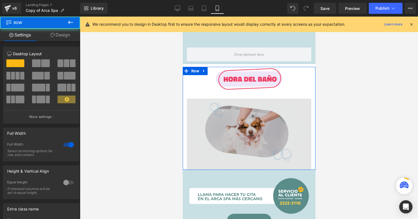
click at [238, 133] on img at bounding box center [249, 134] width 124 height 71
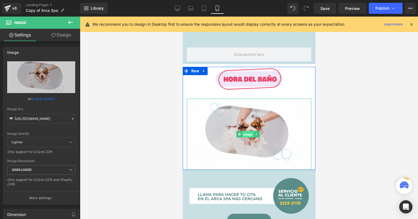
click at [246, 131] on span "Image" at bounding box center [247, 134] width 11 height 7
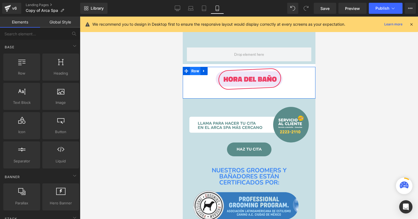
click at [195, 68] on span "Row" at bounding box center [195, 71] width 11 height 8
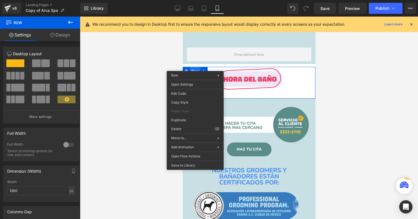
drag, startPoint x: 195, startPoint y: 67, endPoint x: 378, endPoint y: 88, distance: 183.8
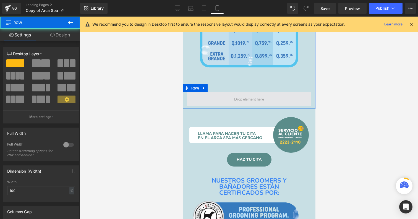
click at [243, 92] on span at bounding box center [249, 99] width 124 height 14
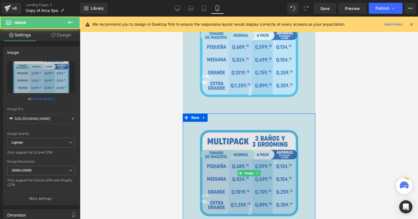
click at [225, 133] on img at bounding box center [249, 174] width 120 height 120
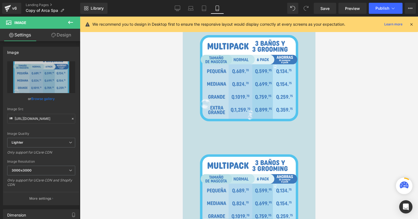
scroll to position [2119, 0]
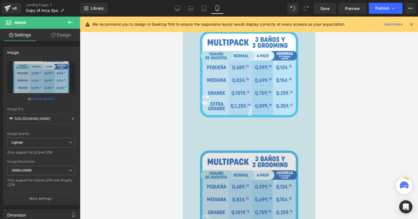
click at [239, 134] on img at bounding box center [249, 194] width 120 height 120
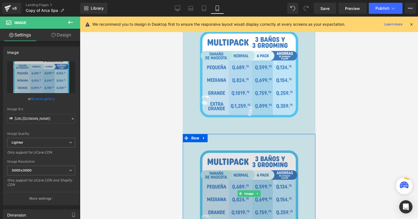
click at [228, 180] on img at bounding box center [249, 194] width 120 height 120
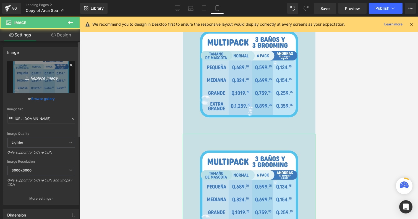
click at [53, 79] on icon "Replace Image" at bounding box center [41, 77] width 44 height 7
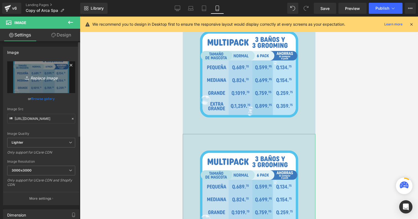
type input "C:\fakepath\rosa_Artboard 2 copy copia 4.svg"
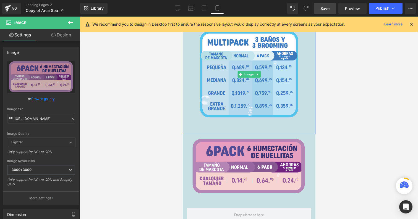
click at [325, 8] on span "Save" at bounding box center [325, 9] width 9 height 6
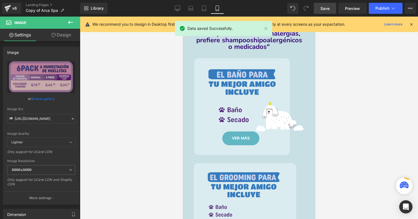
scroll to position [49, 0]
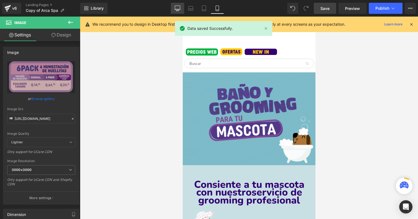
click at [179, 9] on icon at bounding box center [178, 9] width 6 height 6
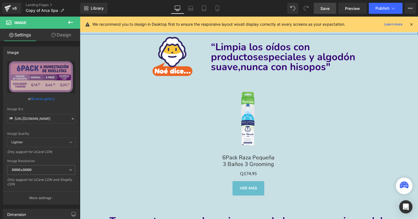
scroll to position [2009, 0]
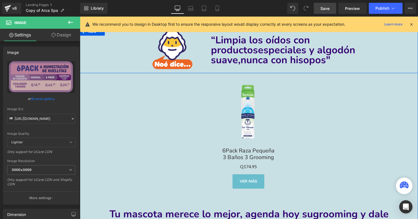
click at [329, 13] on link "Save" at bounding box center [325, 8] width 22 height 11
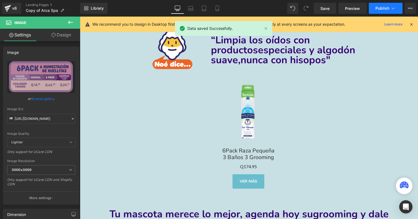
click at [389, 7] on span "Publish" at bounding box center [383, 8] width 14 height 4
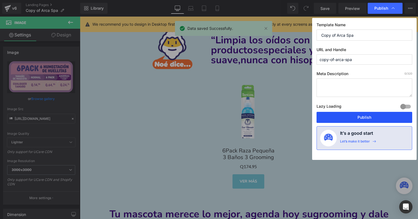
click at [366, 121] on button "Publish" at bounding box center [365, 117] width 96 height 11
